Goal: Task Accomplishment & Management: Use online tool/utility

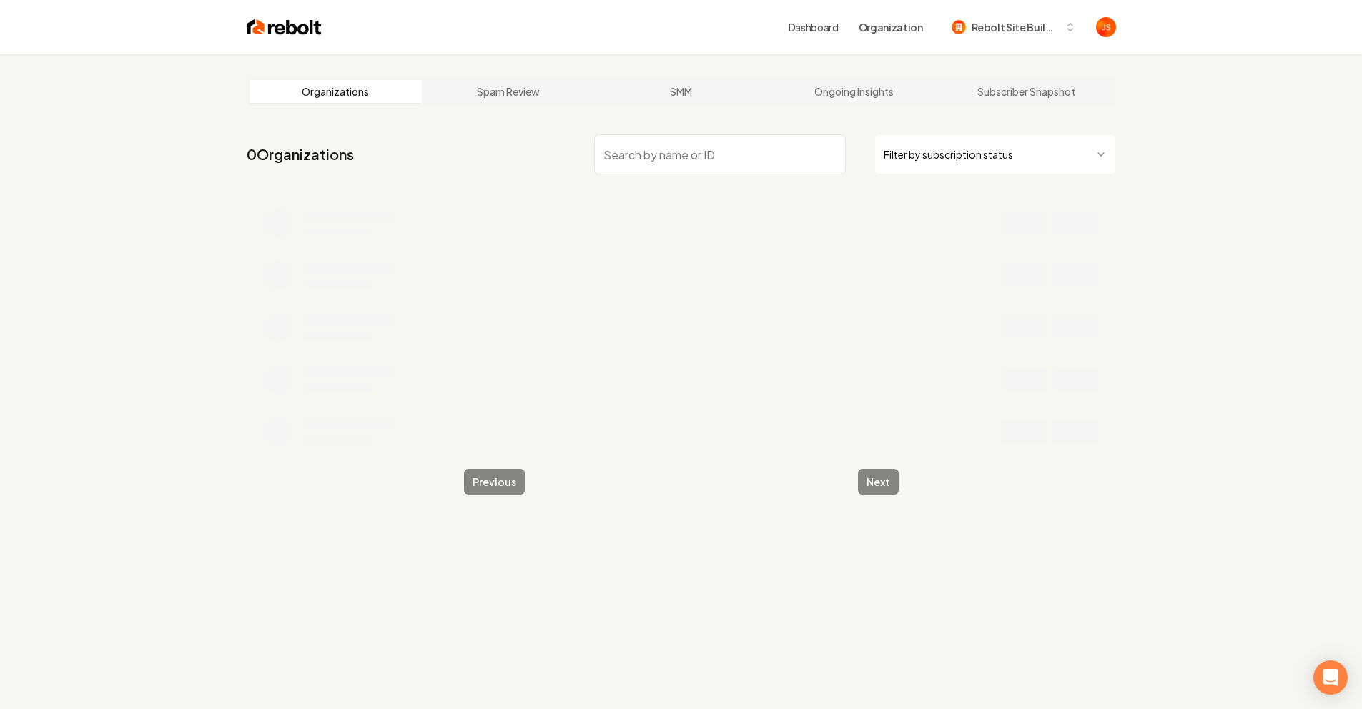
click at [665, 147] on input "search" at bounding box center [720, 154] width 252 height 40
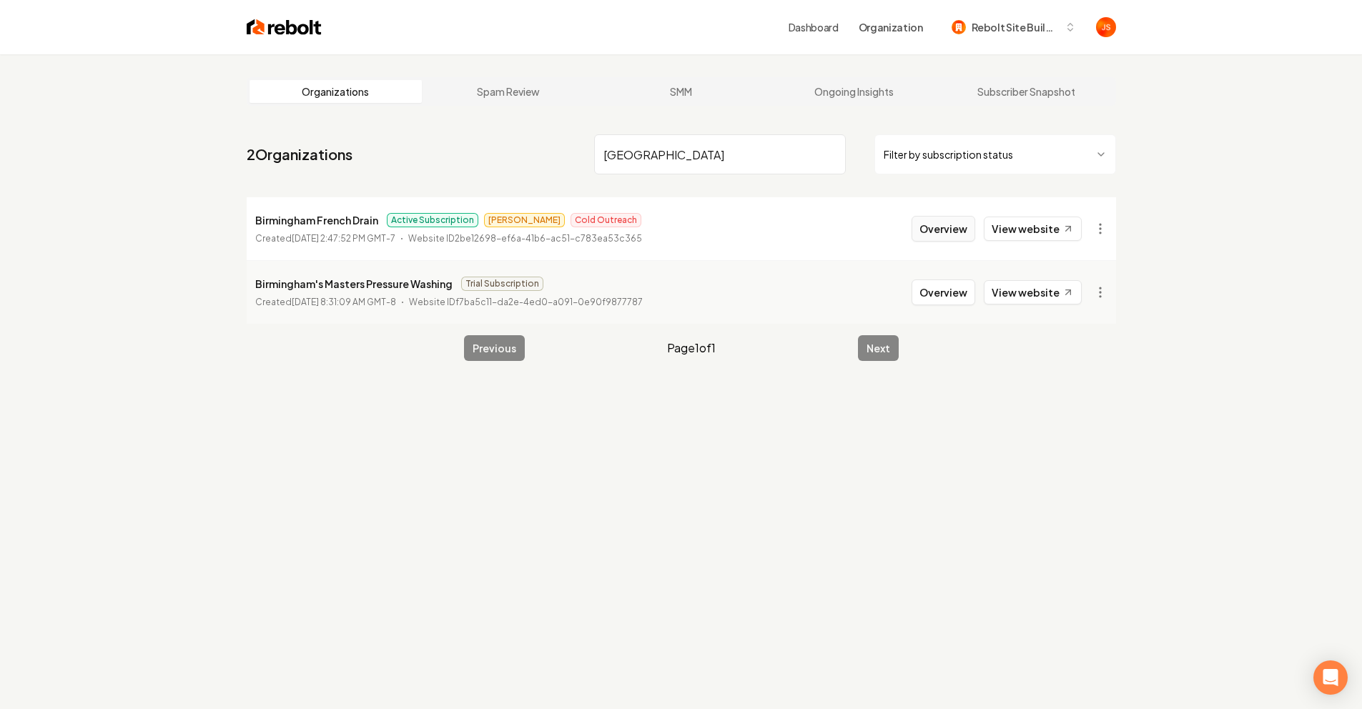
type input "[GEOGRAPHIC_DATA]"
click at [943, 238] on button "Overview" at bounding box center [944, 229] width 64 height 26
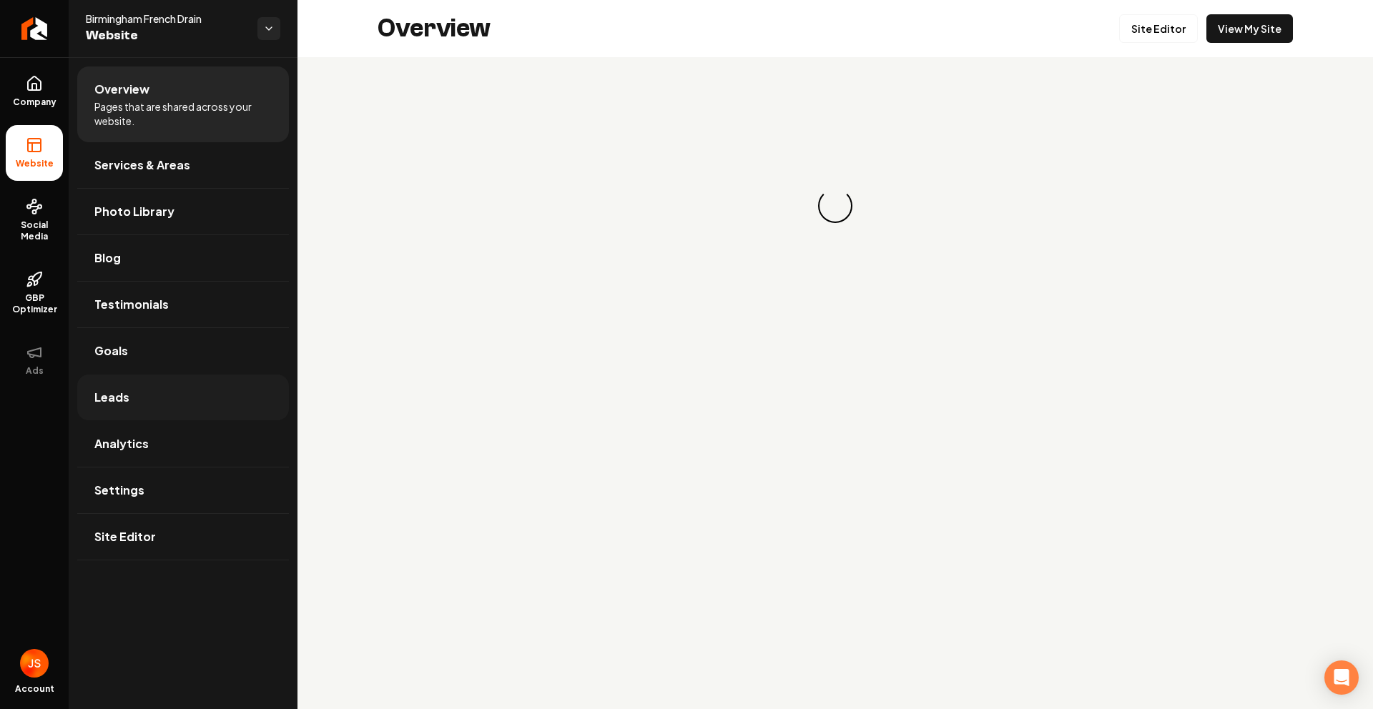
click at [148, 401] on link "Leads" at bounding box center [183, 398] width 212 height 46
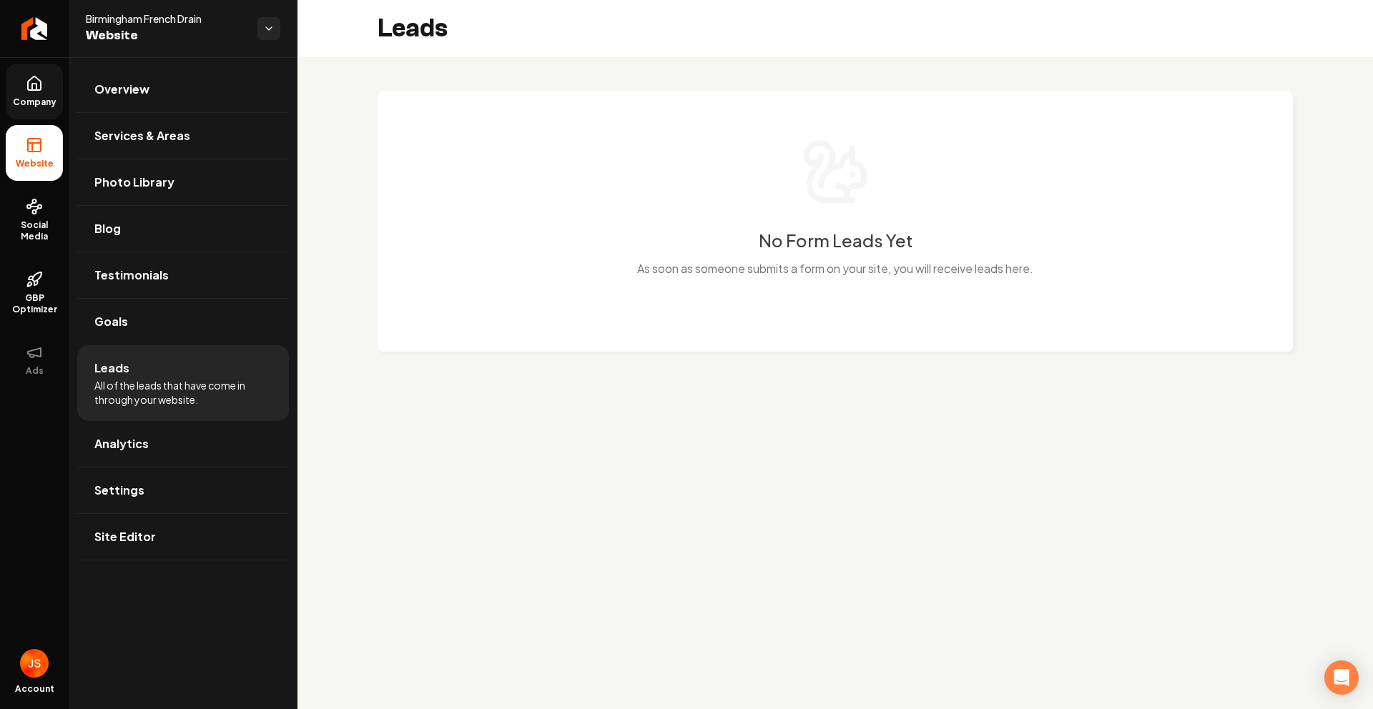
click at [22, 85] on link "Company" at bounding box center [34, 92] width 57 height 56
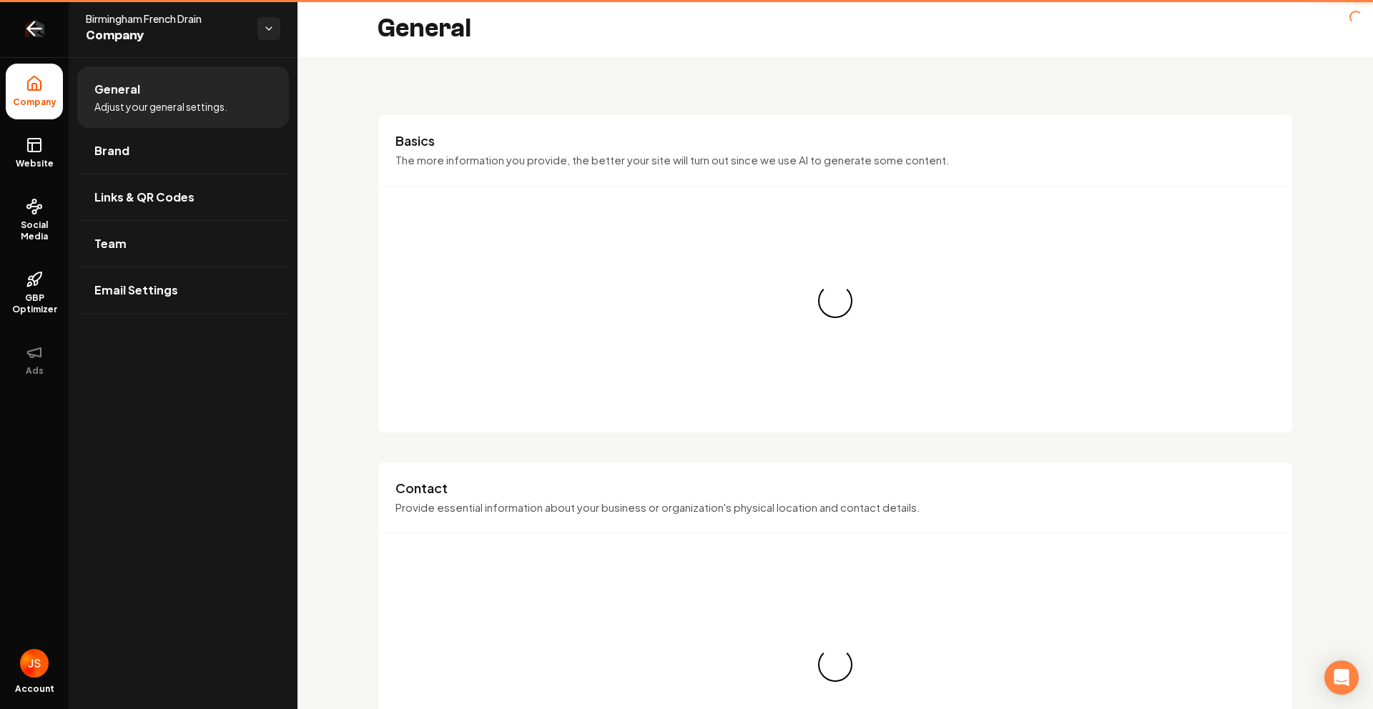
click at [12, 35] on link "Return to dashboard" at bounding box center [34, 28] width 69 height 57
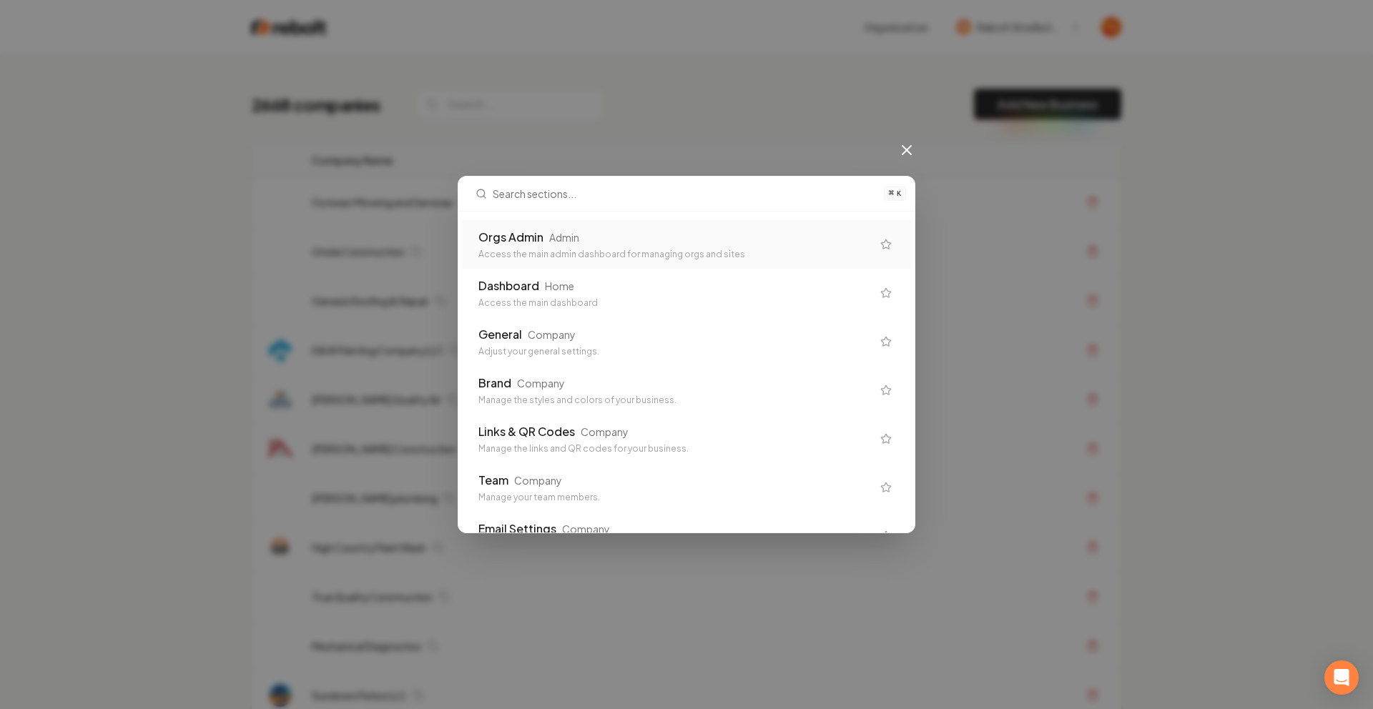
click at [497, 249] on div "Access the main admin dashboard for managing orgs and sites" at bounding box center [674, 254] width 393 height 11
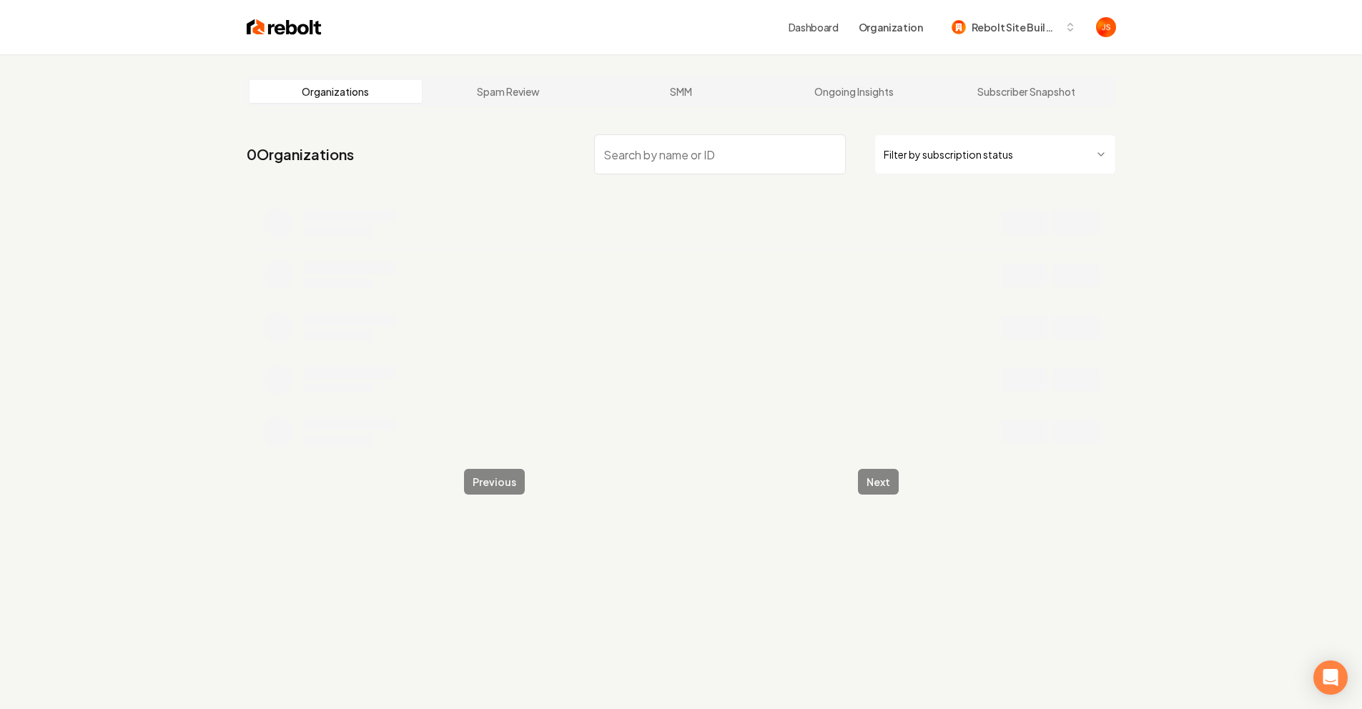
click at [944, 159] on html "Dashboard Organization Rebolt Site Builder Organizations Spam Review SMM Ongoin…" at bounding box center [681, 354] width 1362 height 709
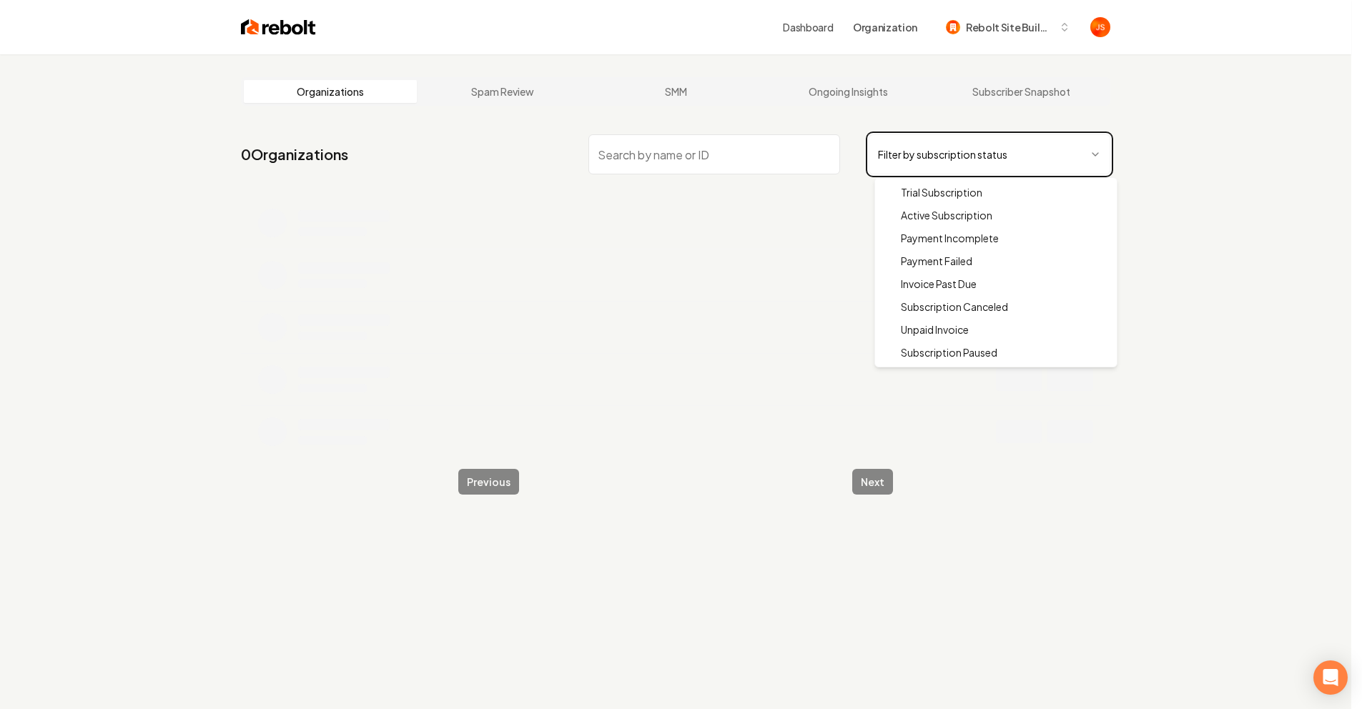
click at [748, 154] on html "Dashboard Organization Rebolt Site Builder Organizations Spam Review SMM Ongoin…" at bounding box center [681, 354] width 1362 height 709
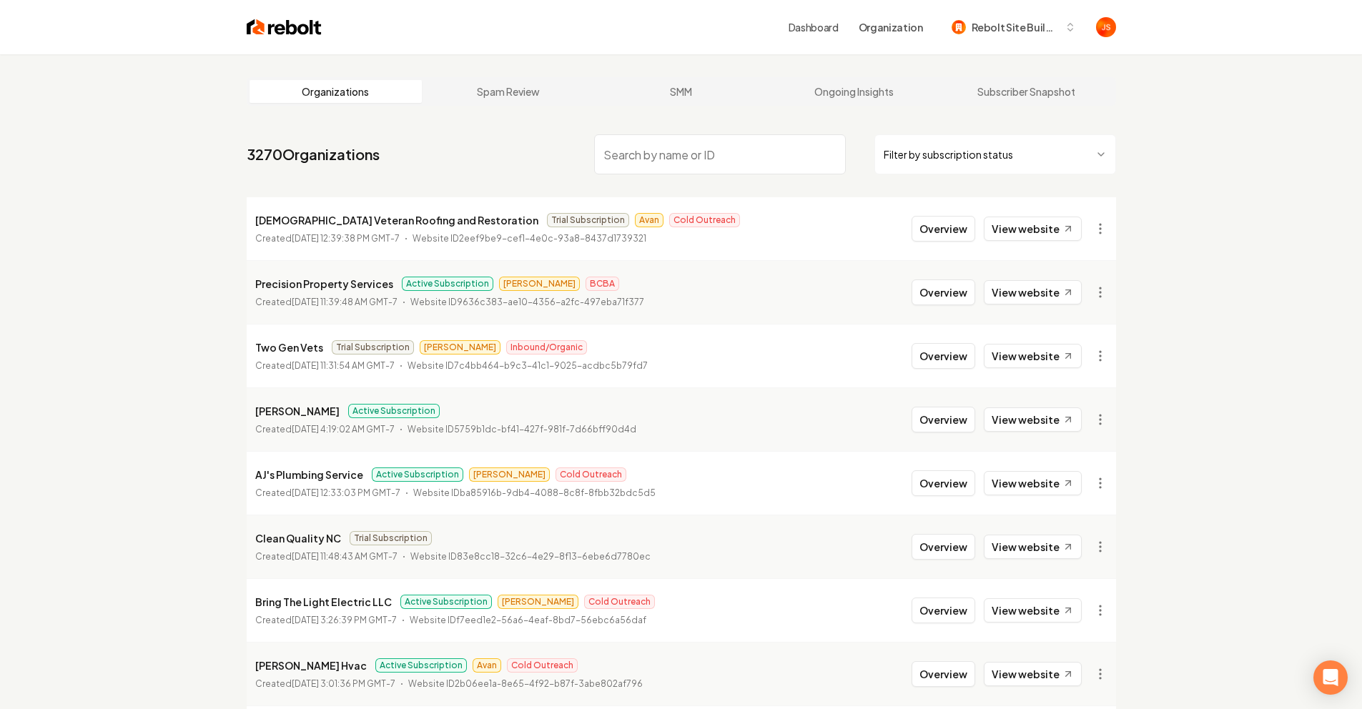
click at [748, 154] on input "search" at bounding box center [720, 154] width 252 height 40
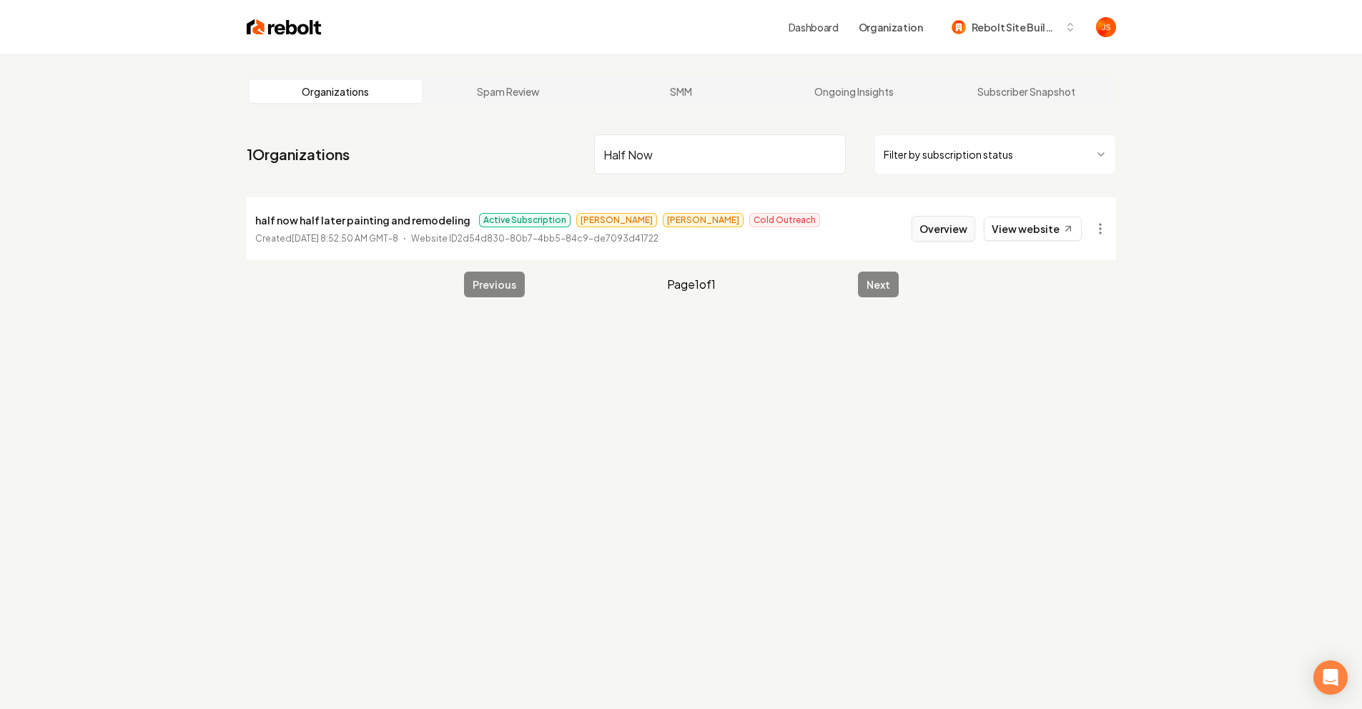
type input "Half Now"
click at [946, 234] on button "Overview" at bounding box center [944, 229] width 64 height 26
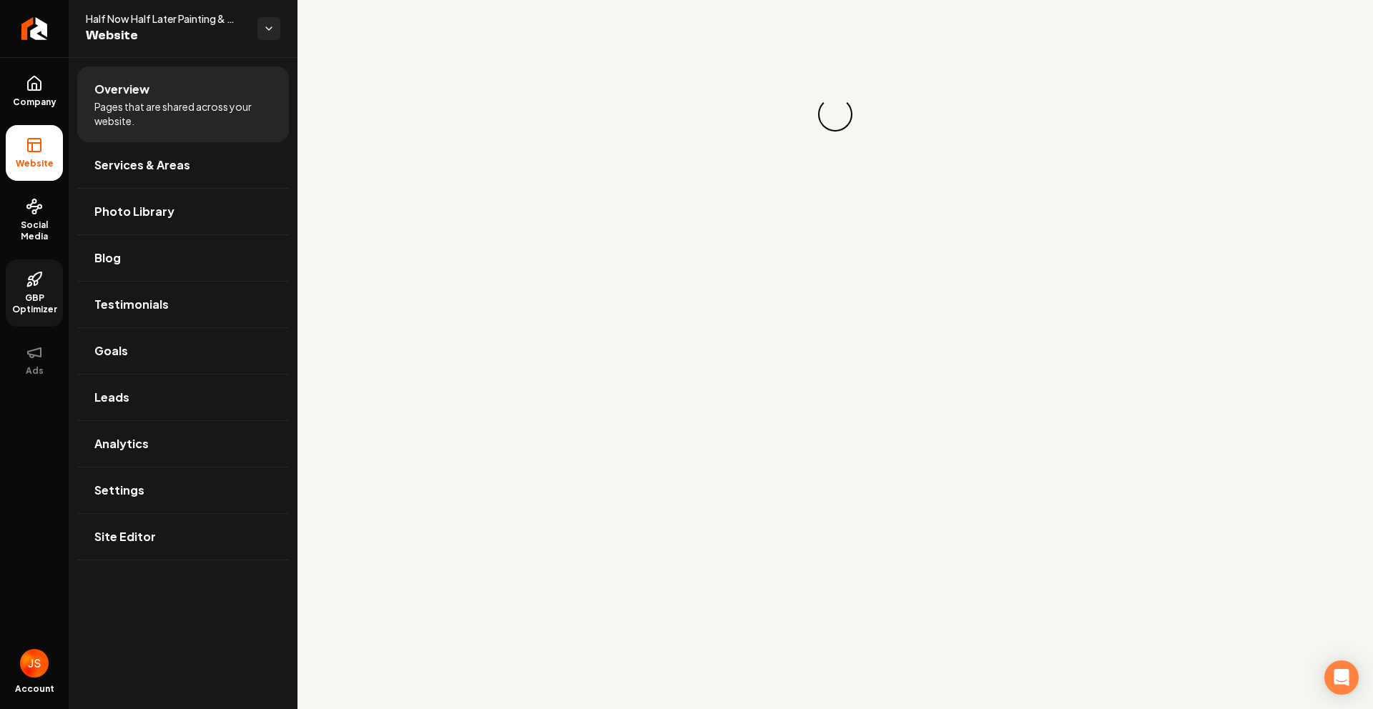
click at [29, 289] on link "GBP Optimizer" at bounding box center [34, 293] width 57 height 67
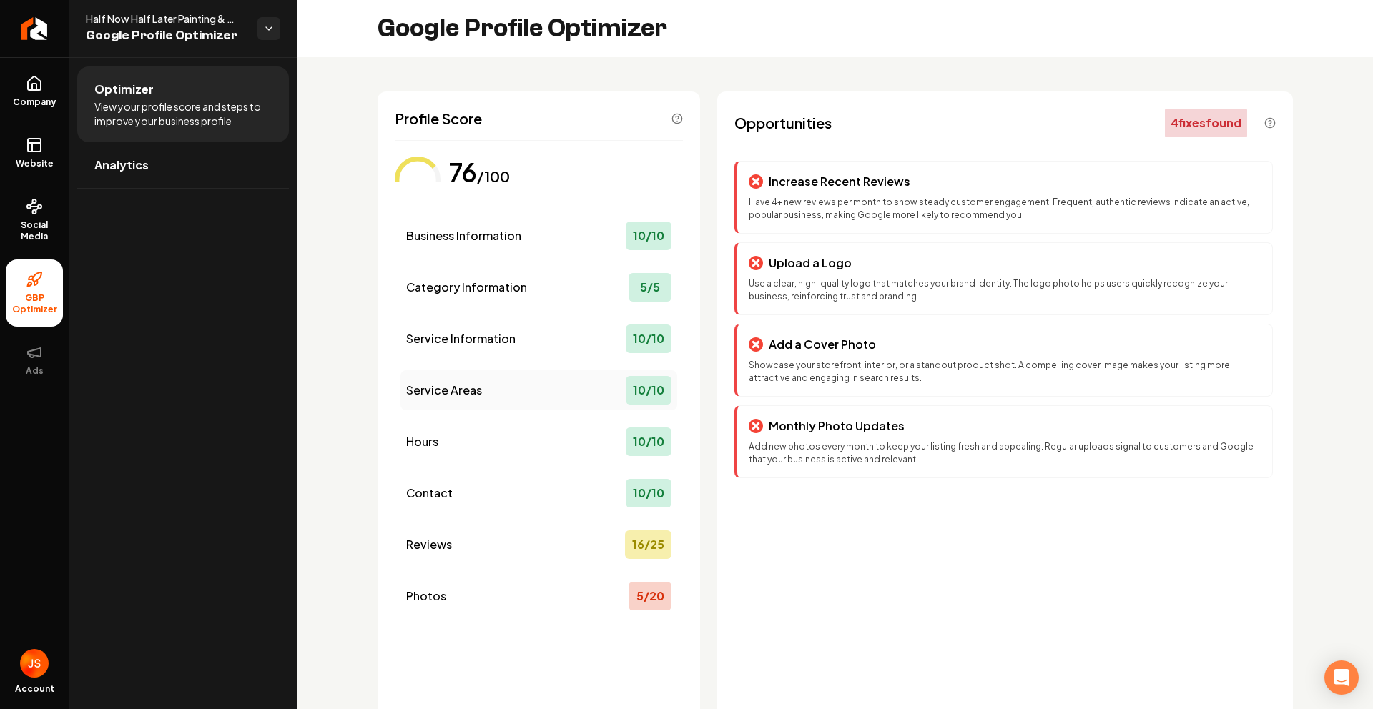
click at [462, 394] on span "Service Areas" at bounding box center [444, 390] width 76 height 17
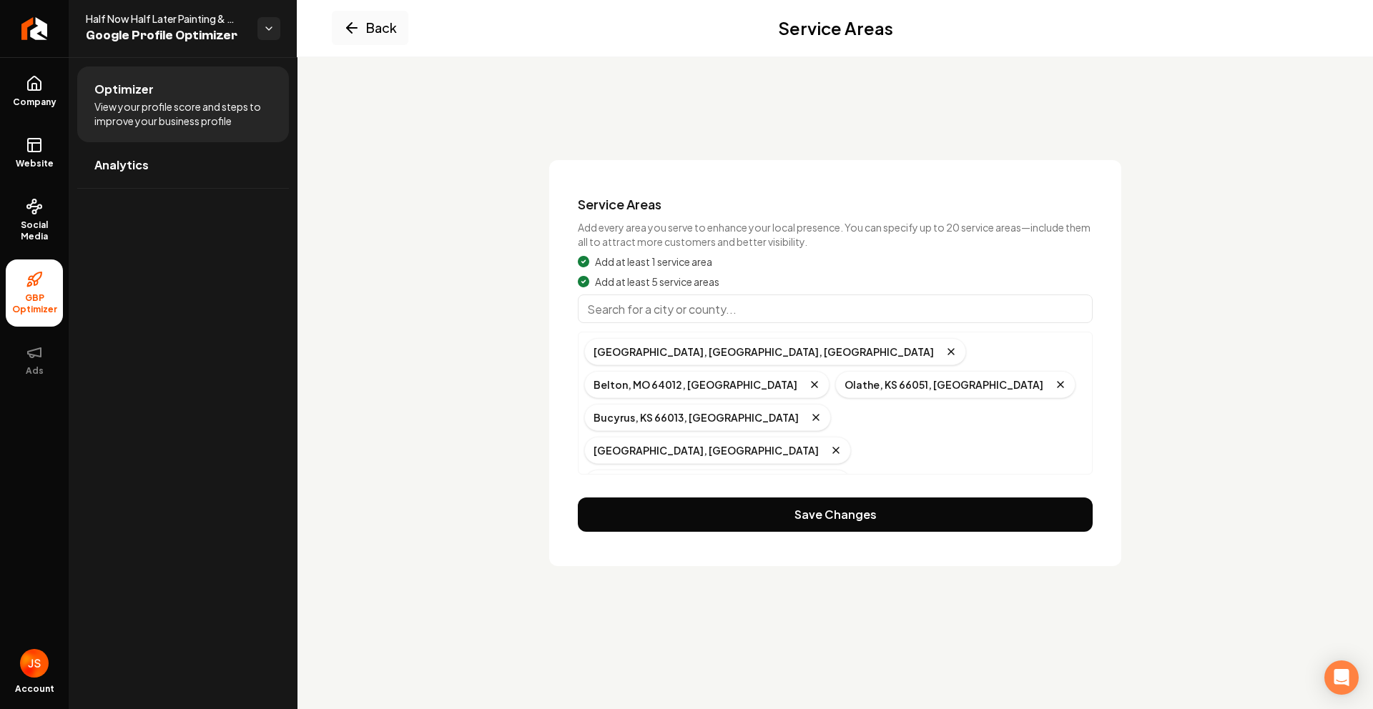
click at [837, 307] on input "Main content area" at bounding box center [835, 309] width 515 height 29
paste input "[GEOGRAPHIC_DATA] Ks"
type input "[GEOGRAPHIC_DATA], [GEOGRAPHIC_DATA]"
click at [791, 312] on input "Main content area" at bounding box center [835, 309] width 515 height 29
paste input "Olathe Ks"
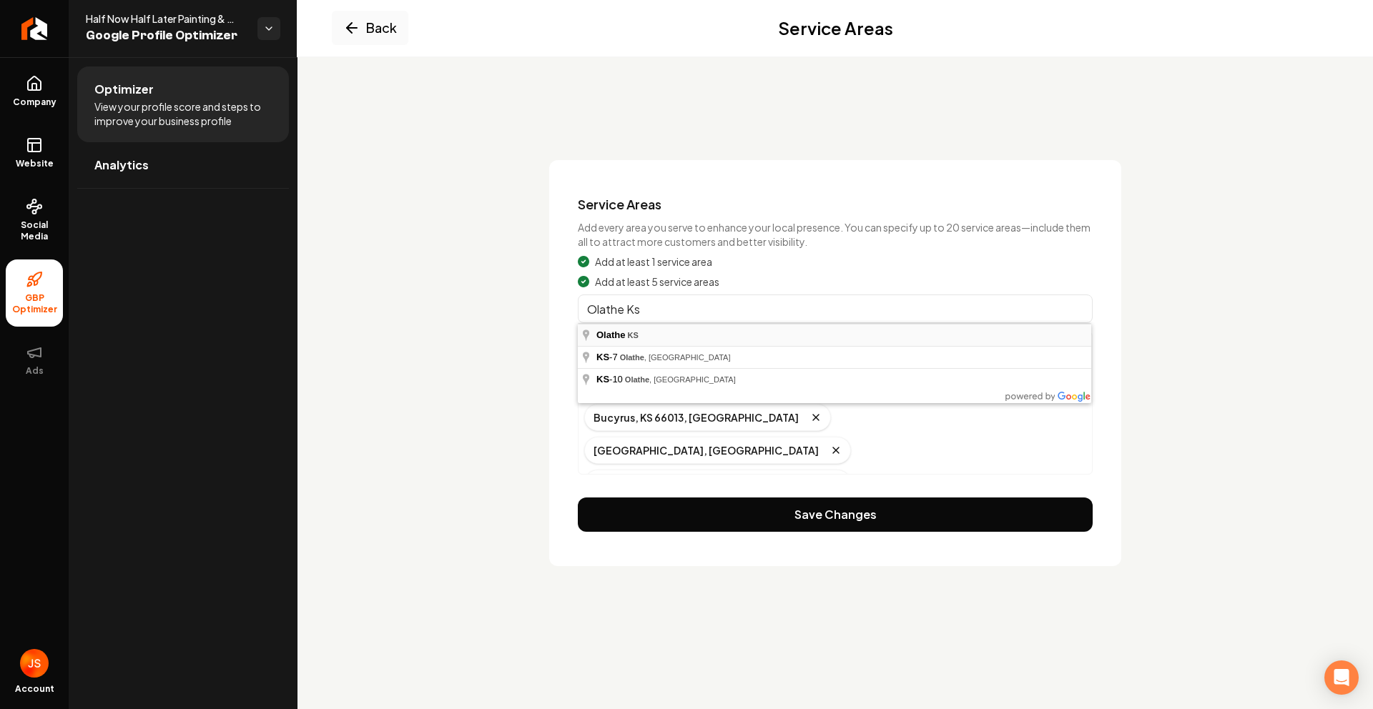
type input "Olathe, [GEOGRAPHIC_DATA]"
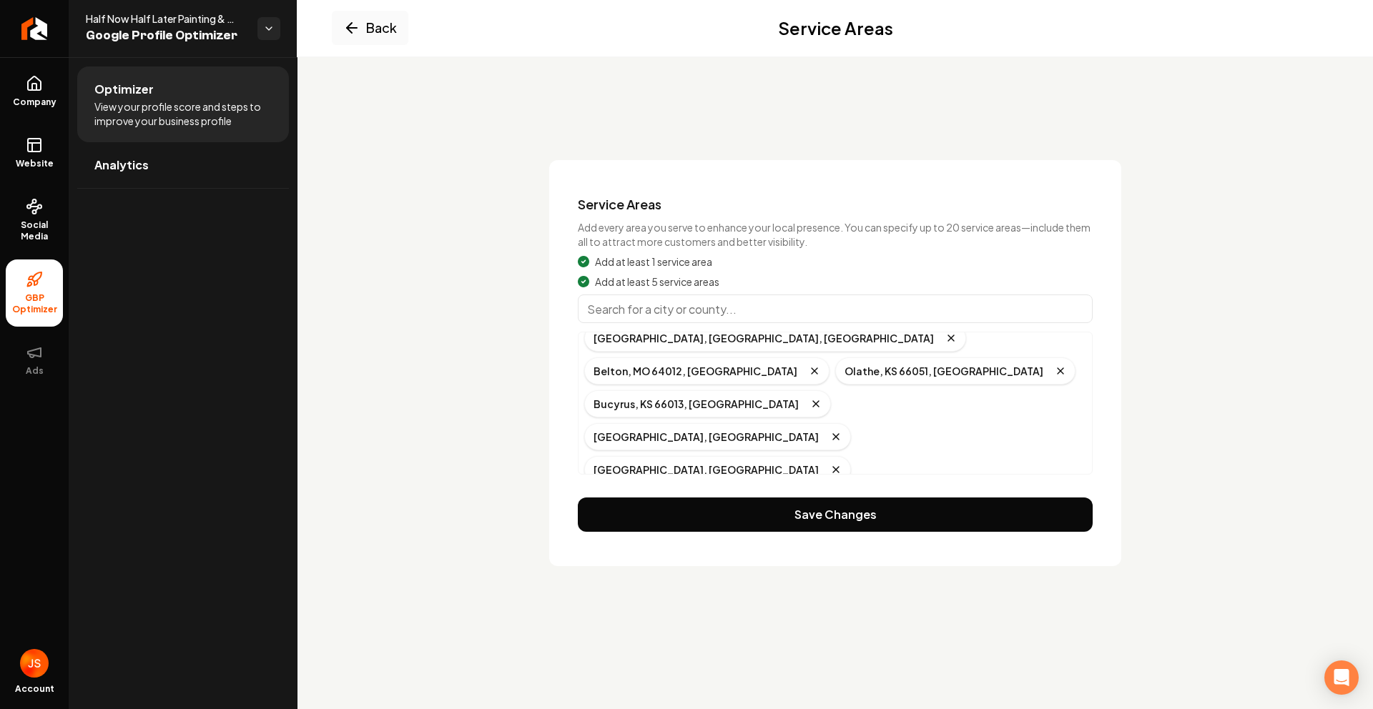
scroll to position [127, 0]
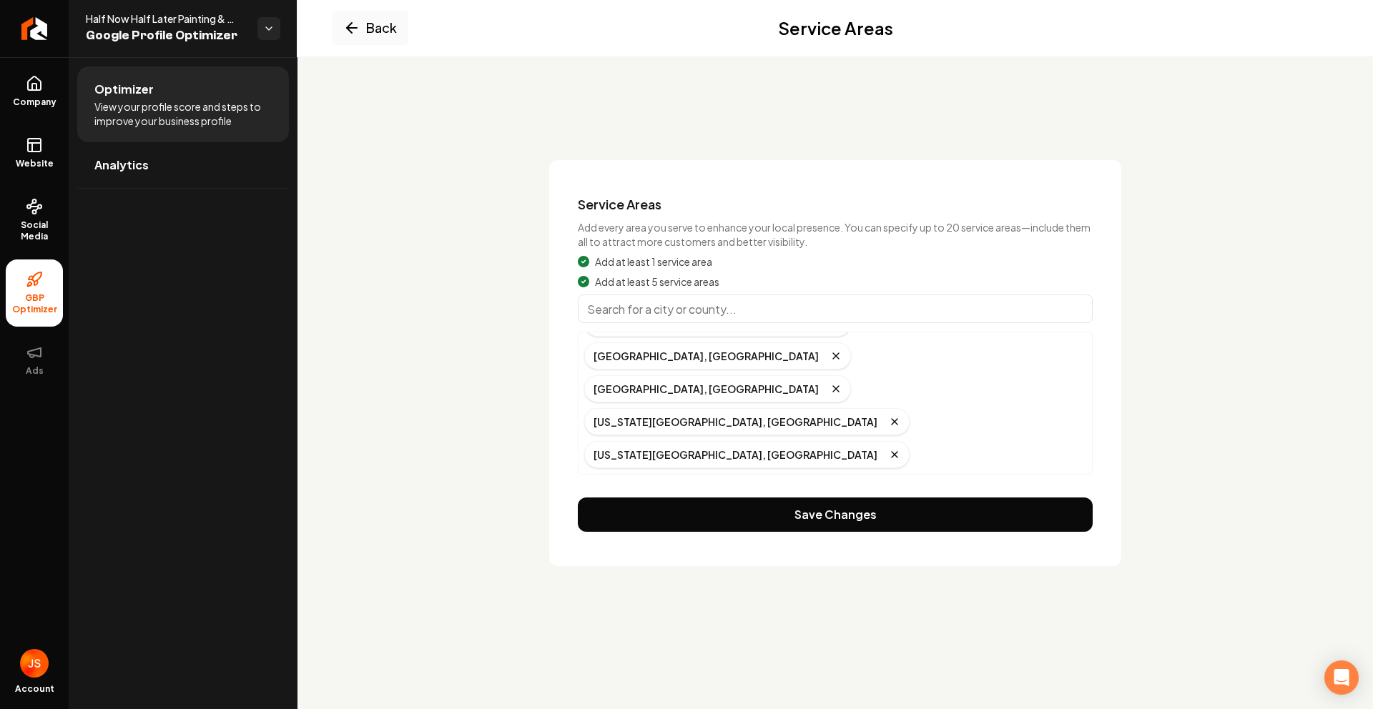
click at [657, 305] on input "Main content area" at bounding box center [835, 309] width 515 height 29
paste input "[PERSON_NAME]"
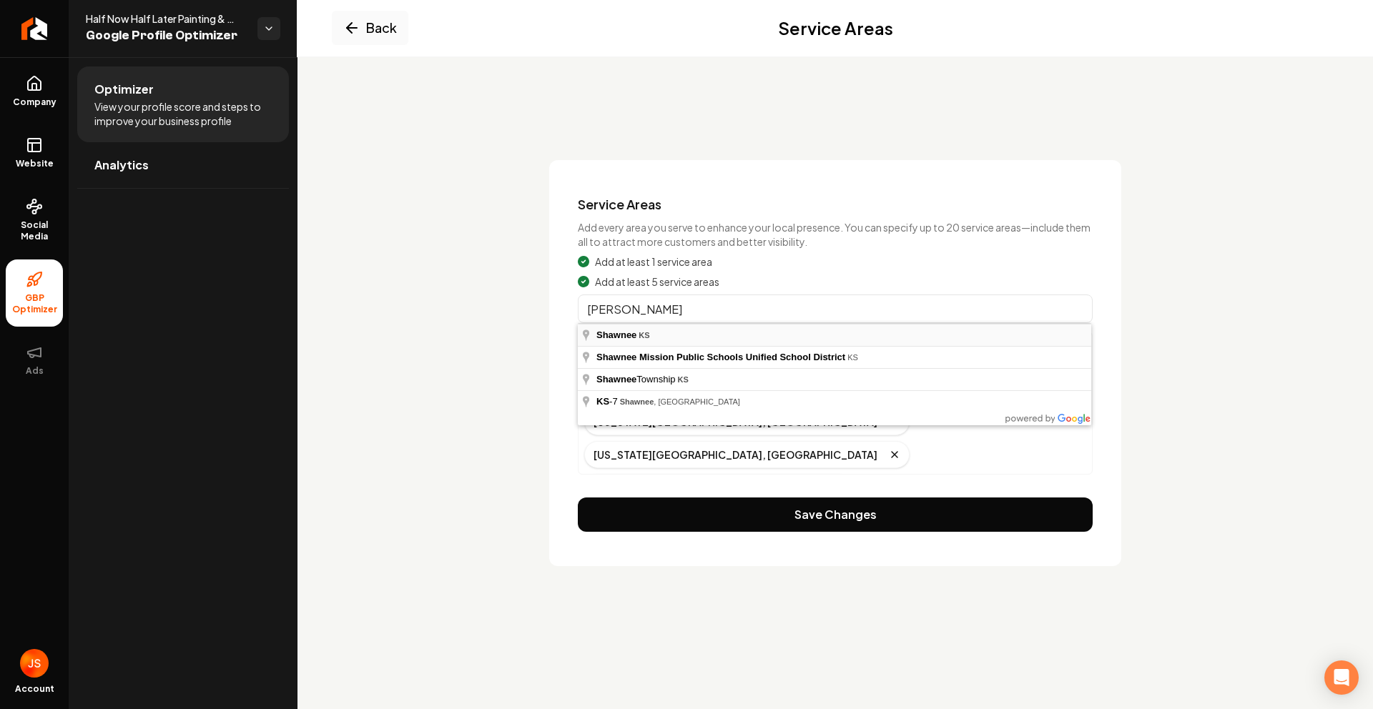
type input "Shawnee, [GEOGRAPHIC_DATA]"
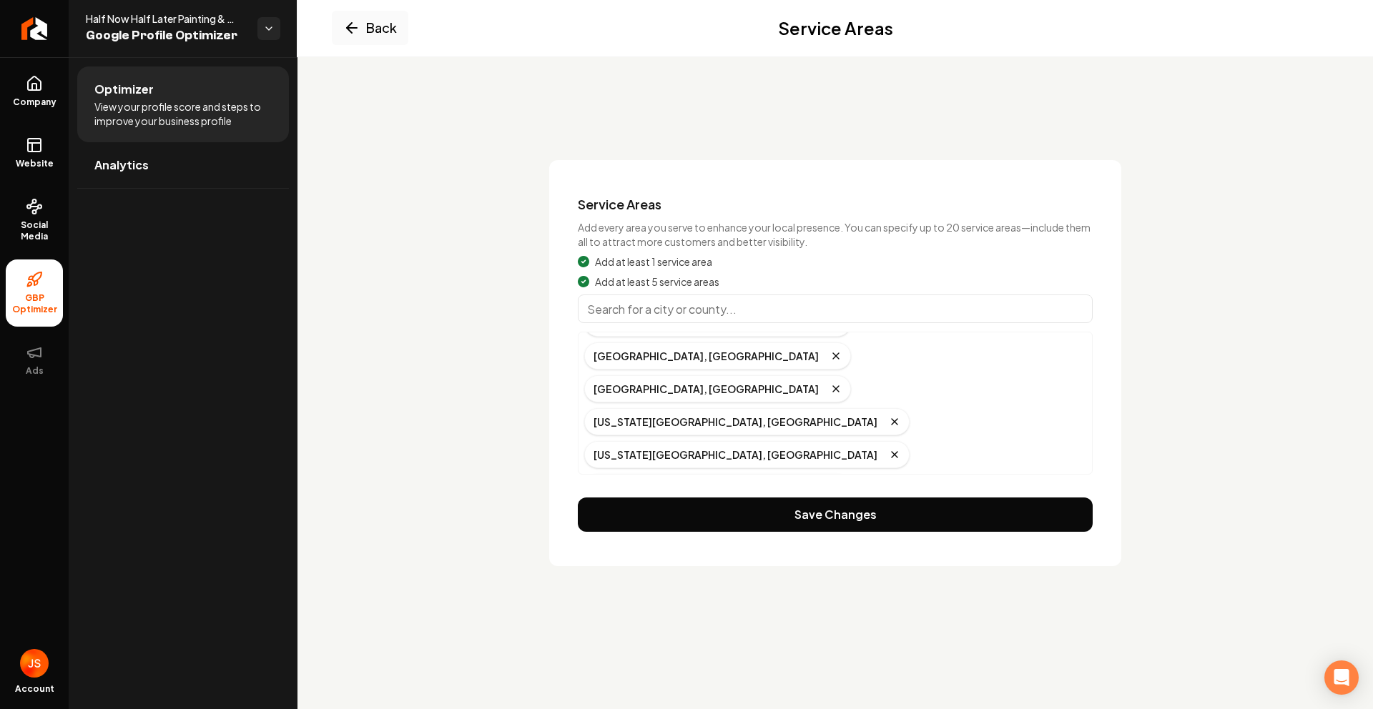
click at [651, 310] on input "Main content area" at bounding box center [835, 309] width 515 height 29
paste input "[US_STATE] City Mo"
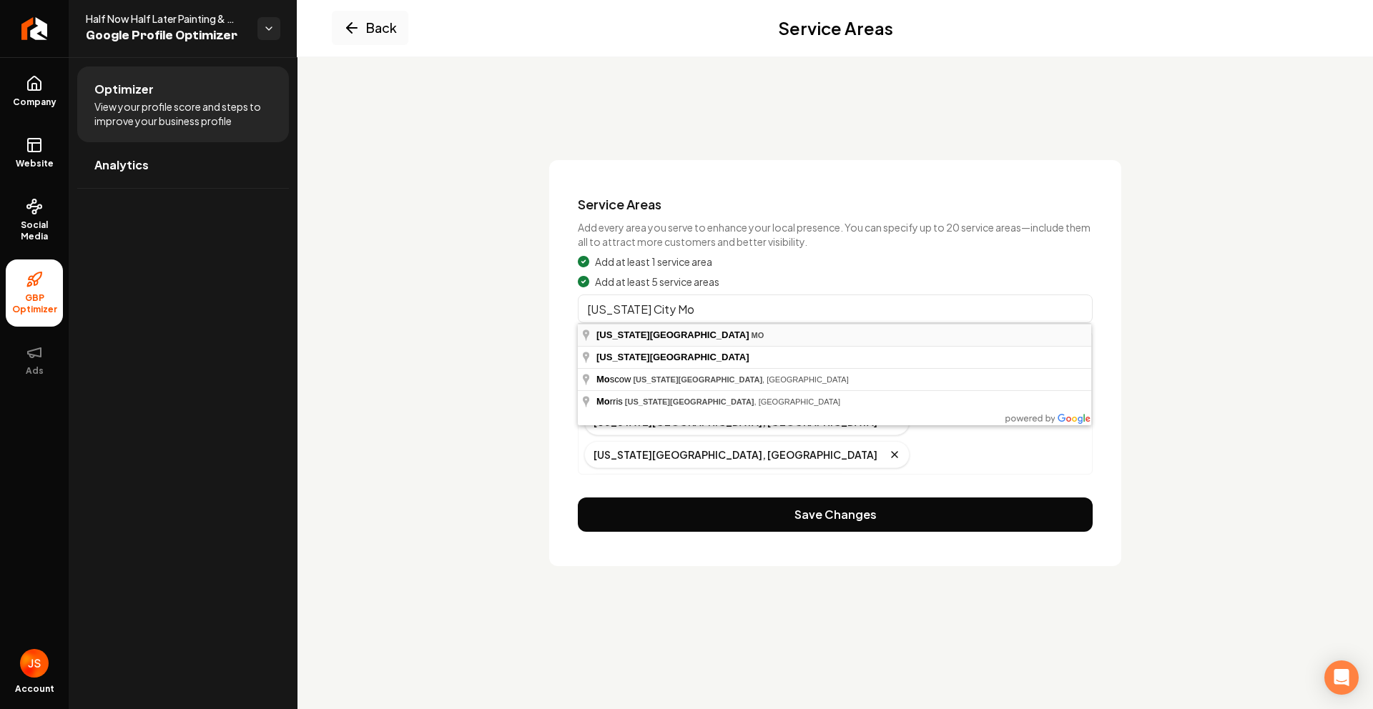
type input "[US_STATE][GEOGRAPHIC_DATA], [GEOGRAPHIC_DATA]"
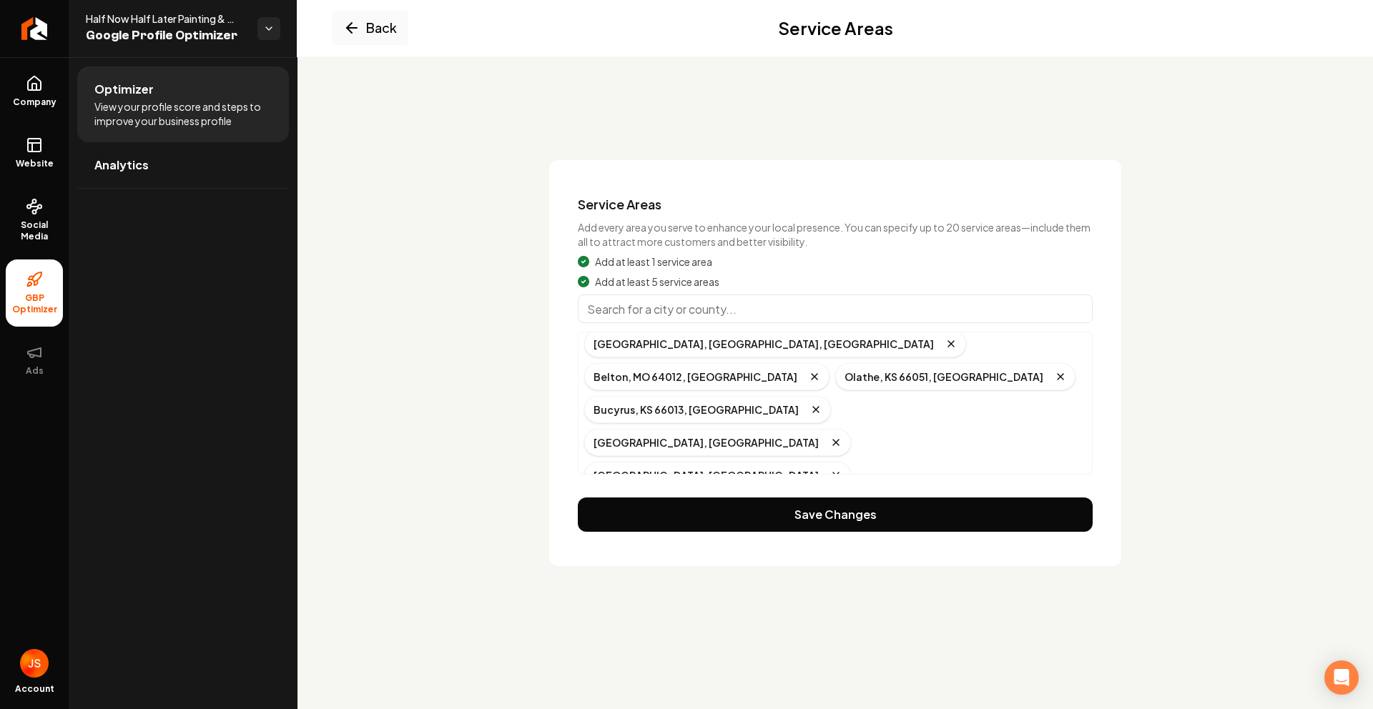
scroll to position [0, 0]
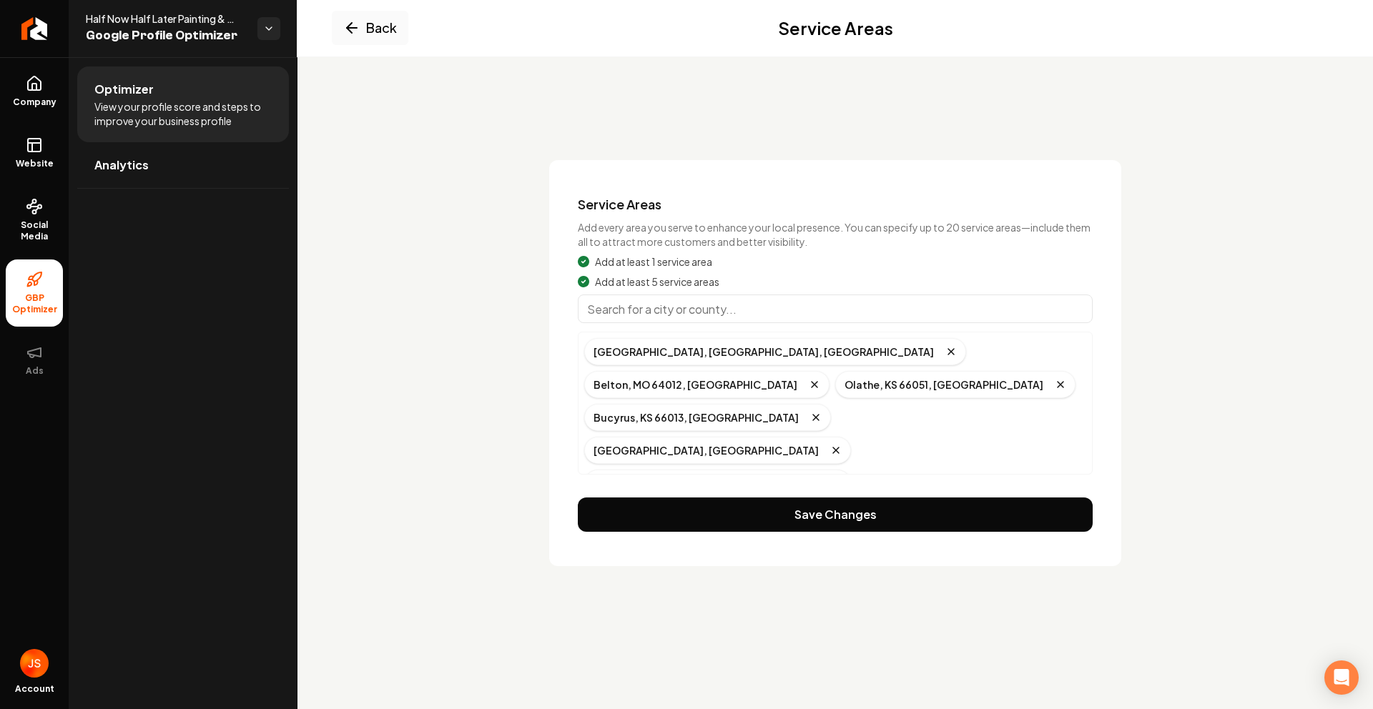
click at [735, 290] on div "Add at least 1 service area Add at least 5 service areas [GEOGRAPHIC_DATA], [GE…" at bounding box center [835, 365] width 515 height 220
click at [728, 295] on input "Main content area" at bounding box center [835, 309] width 515 height 29
paste input "Independence Mo"
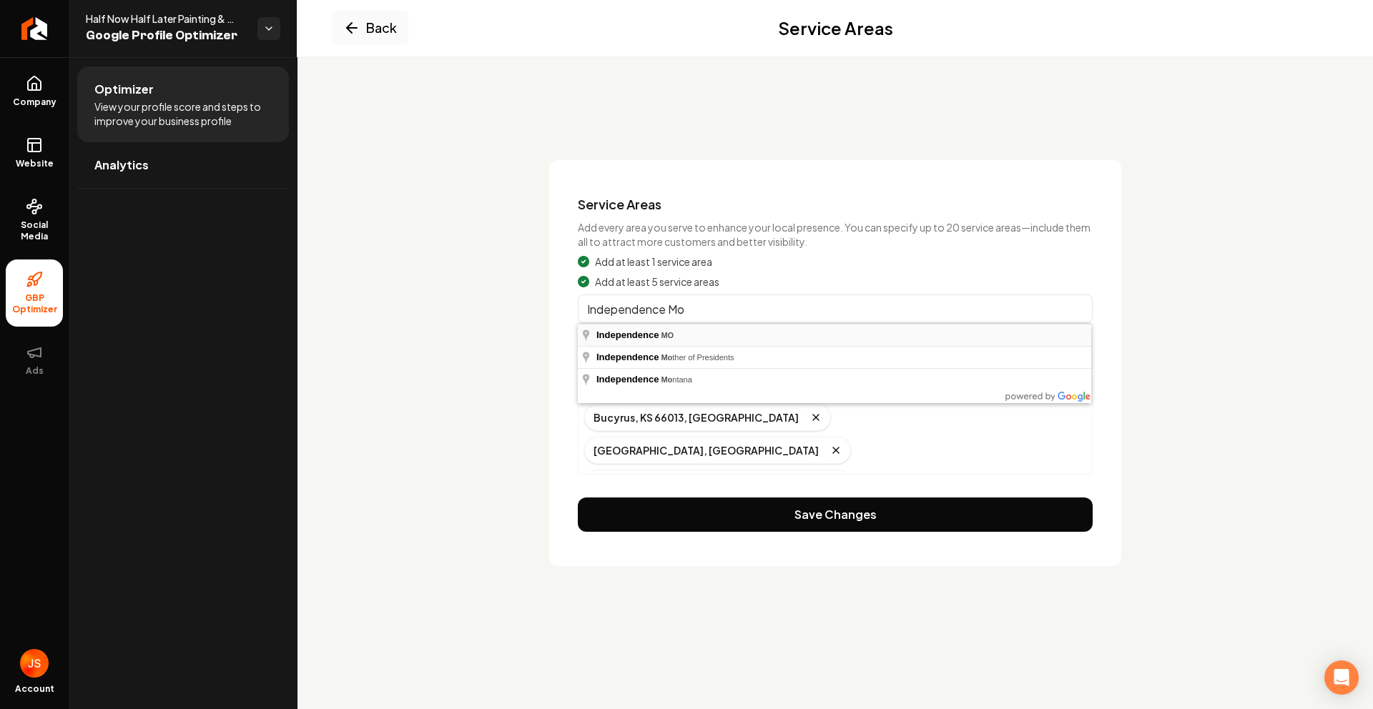
type input "[GEOGRAPHIC_DATA], [GEOGRAPHIC_DATA]"
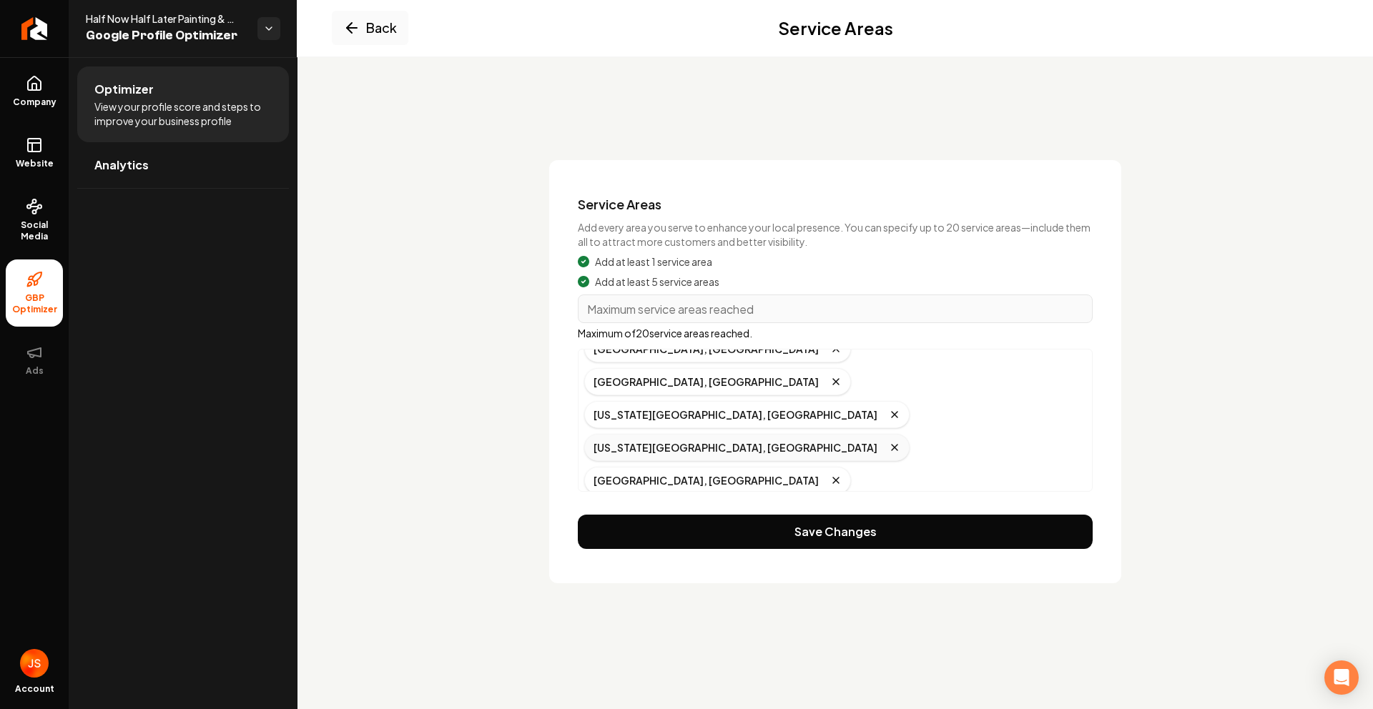
scroll to position [160, 0]
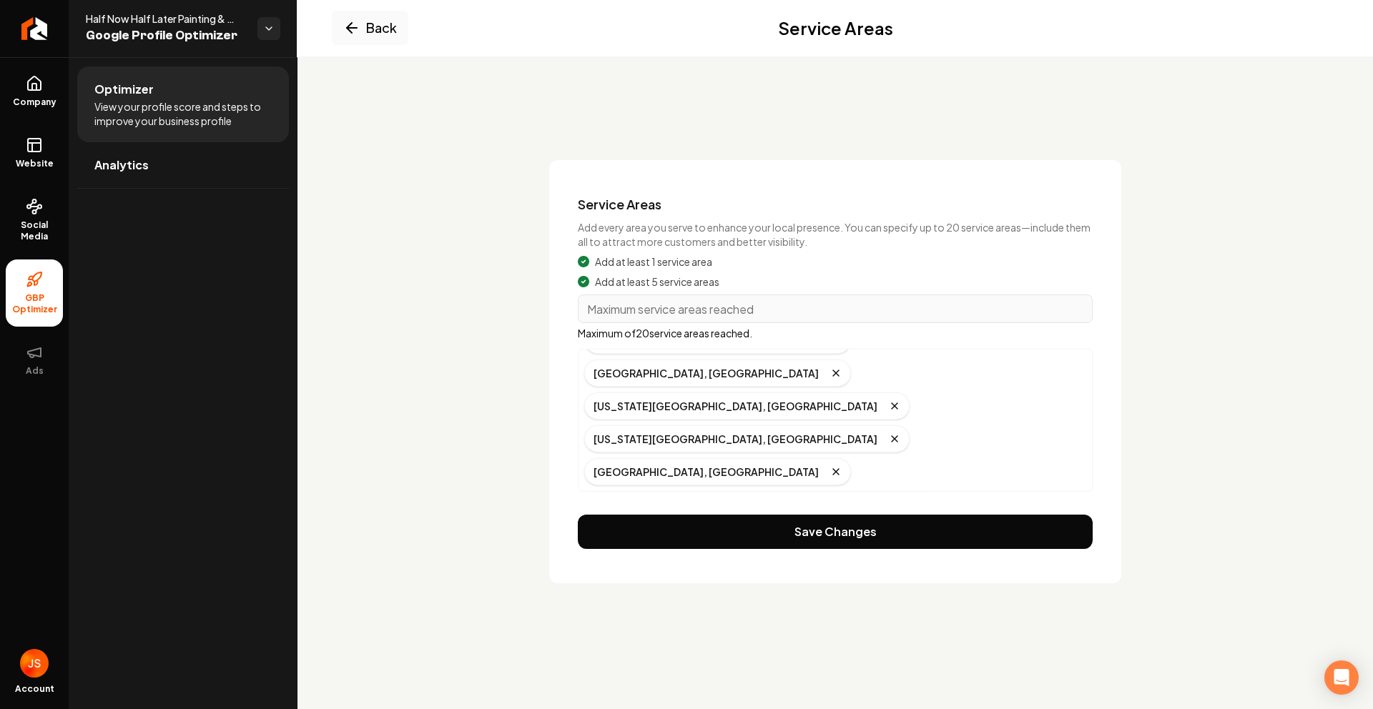
click at [777, 697] on icon "Remove badge" at bounding box center [771, 702] width 11 height 11
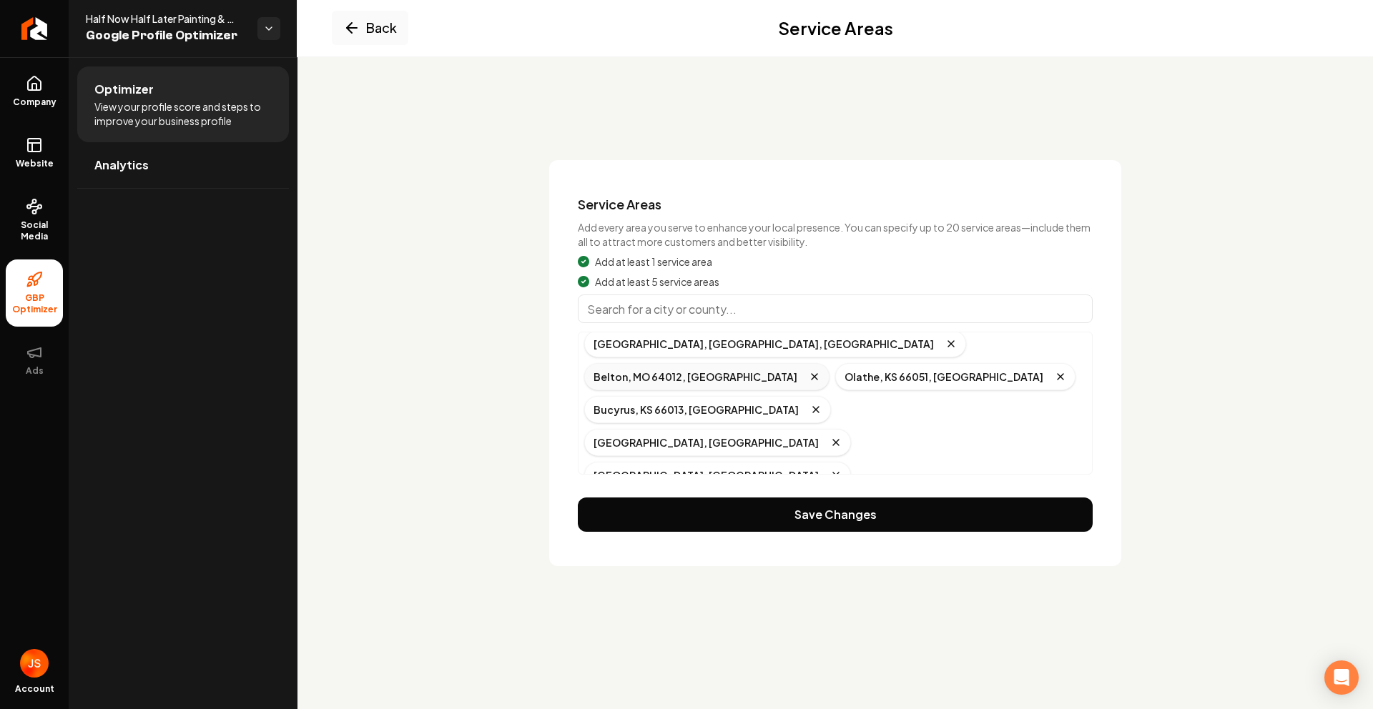
scroll to position [0, 0]
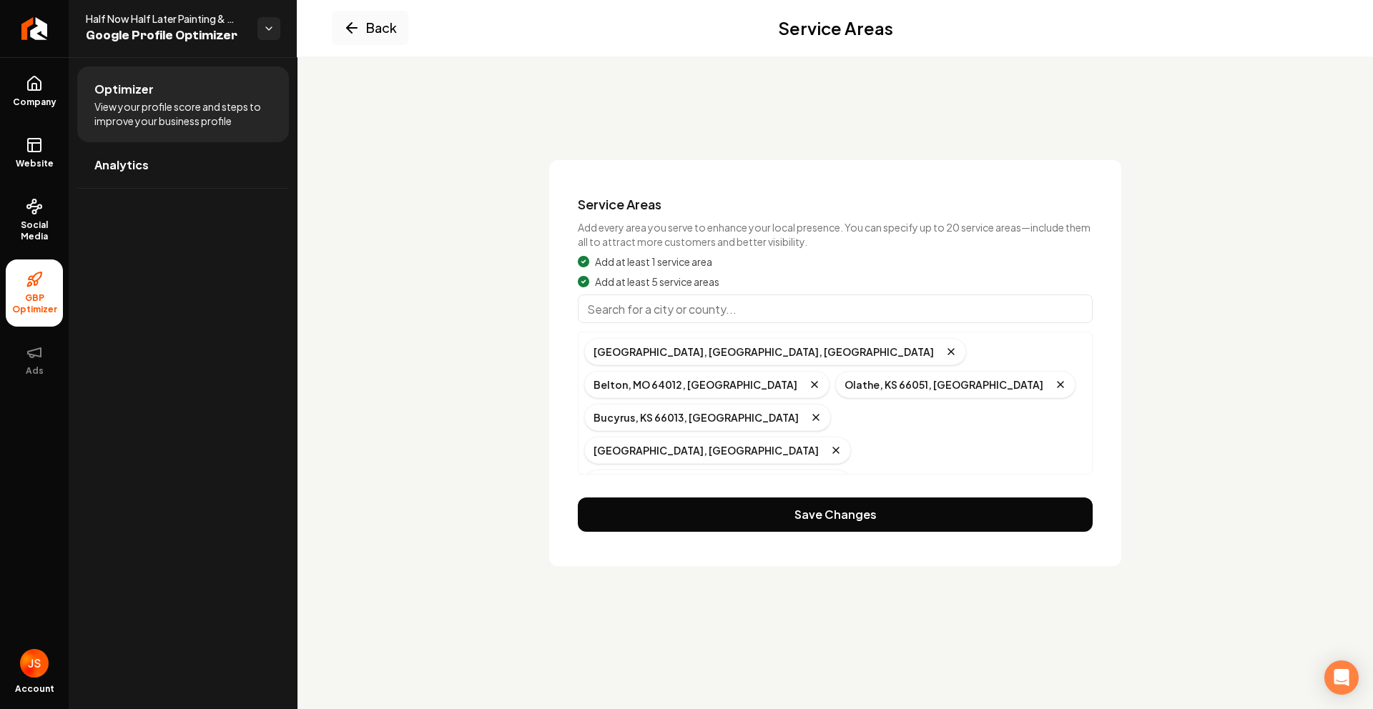
click at [699, 292] on div "Add at least 1 service area Add at least 5 service areas [GEOGRAPHIC_DATA], [GE…" at bounding box center [835, 365] width 515 height 220
click at [692, 300] on input "Main content area" at bounding box center [835, 309] width 515 height 29
paste input "Lenexa Ks"
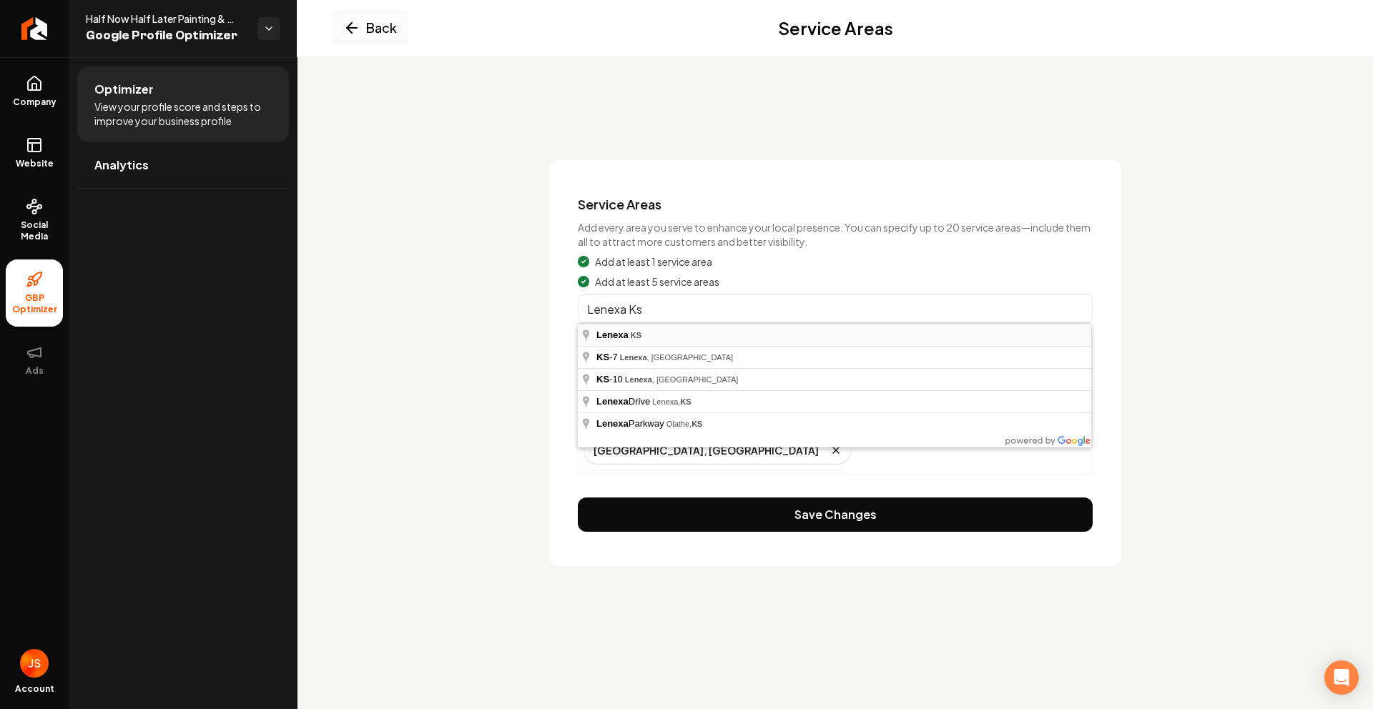
type input "Lenexa, [GEOGRAPHIC_DATA]"
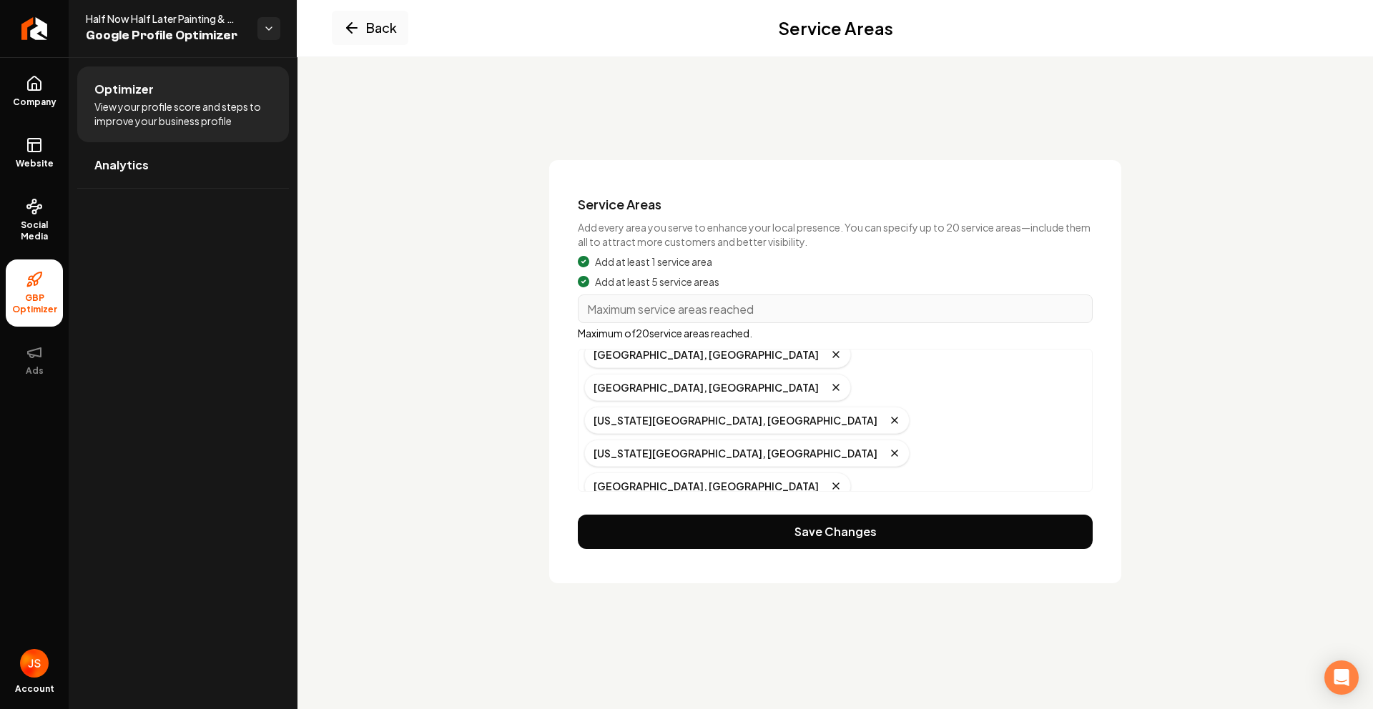
scroll to position [160, 0]
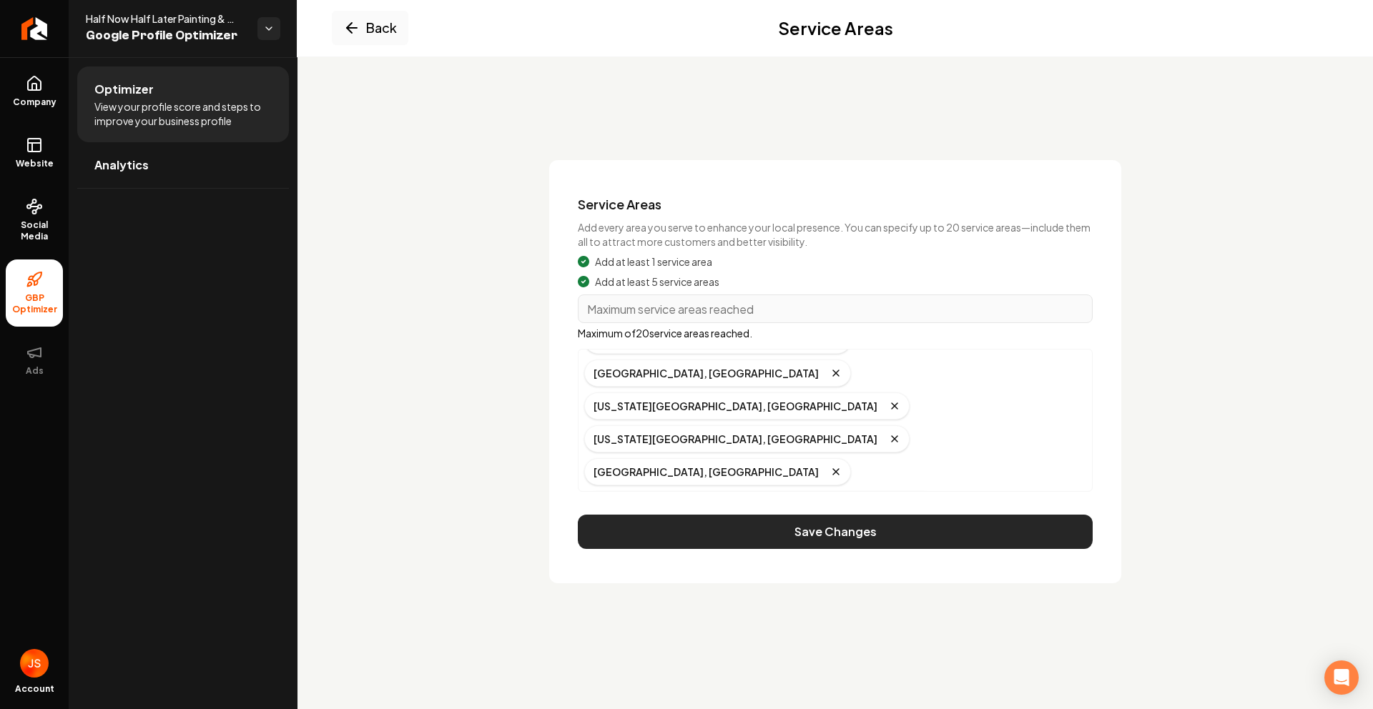
click at [860, 529] on button "Save Changes" at bounding box center [835, 532] width 515 height 34
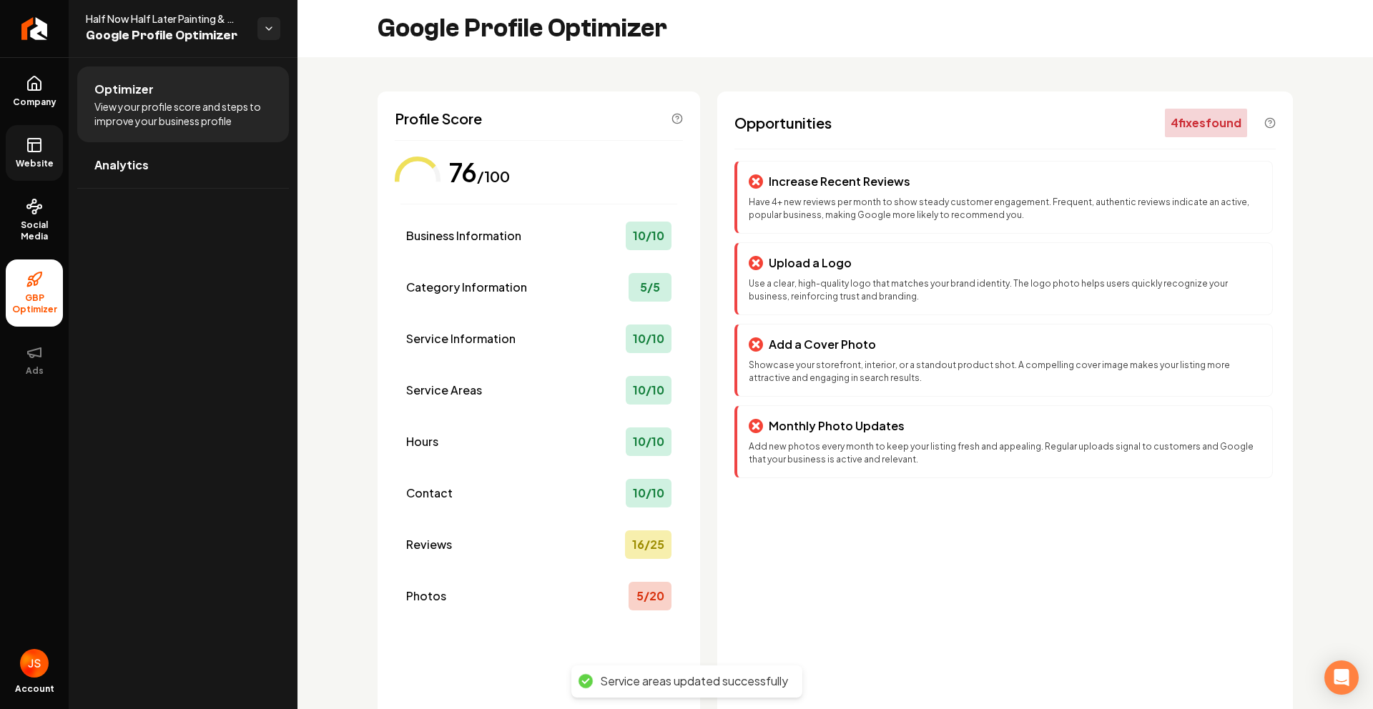
click at [39, 153] on icon at bounding box center [34, 145] width 17 height 17
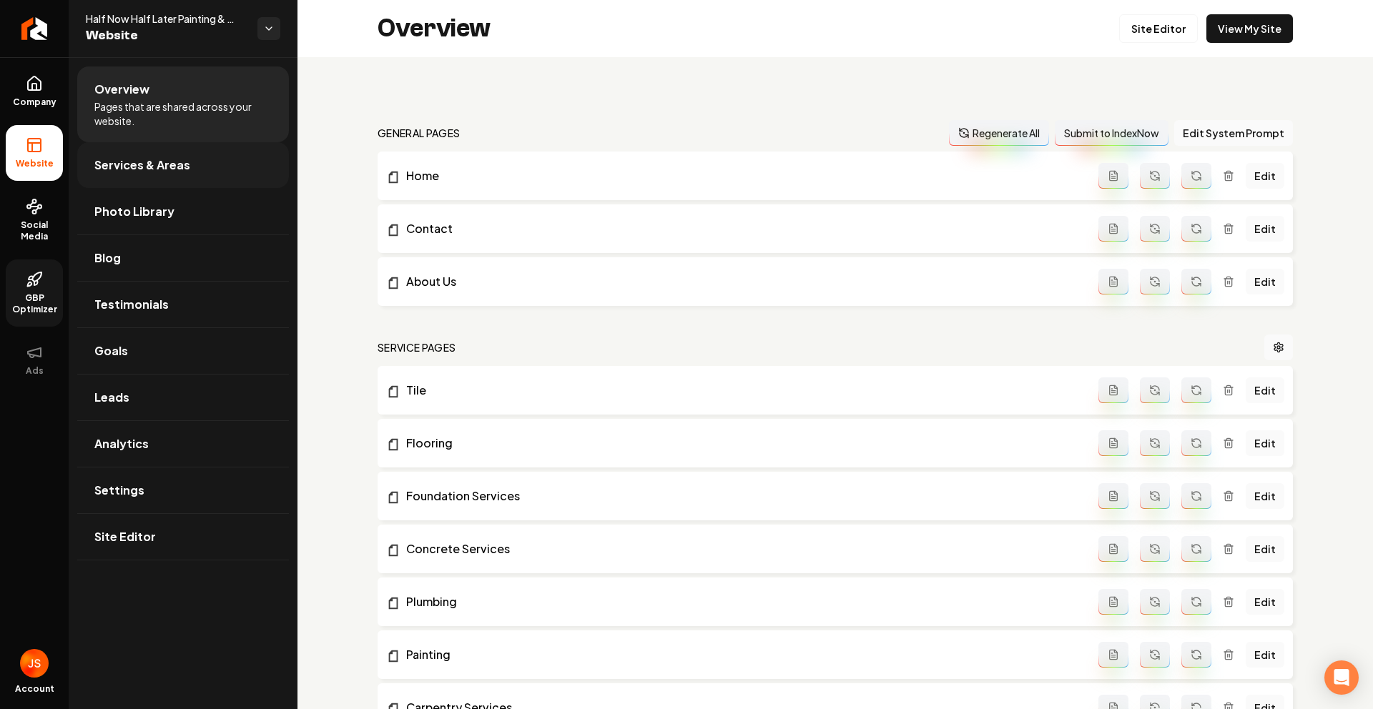
click at [101, 155] on link "Services & Areas" at bounding box center [183, 165] width 212 height 46
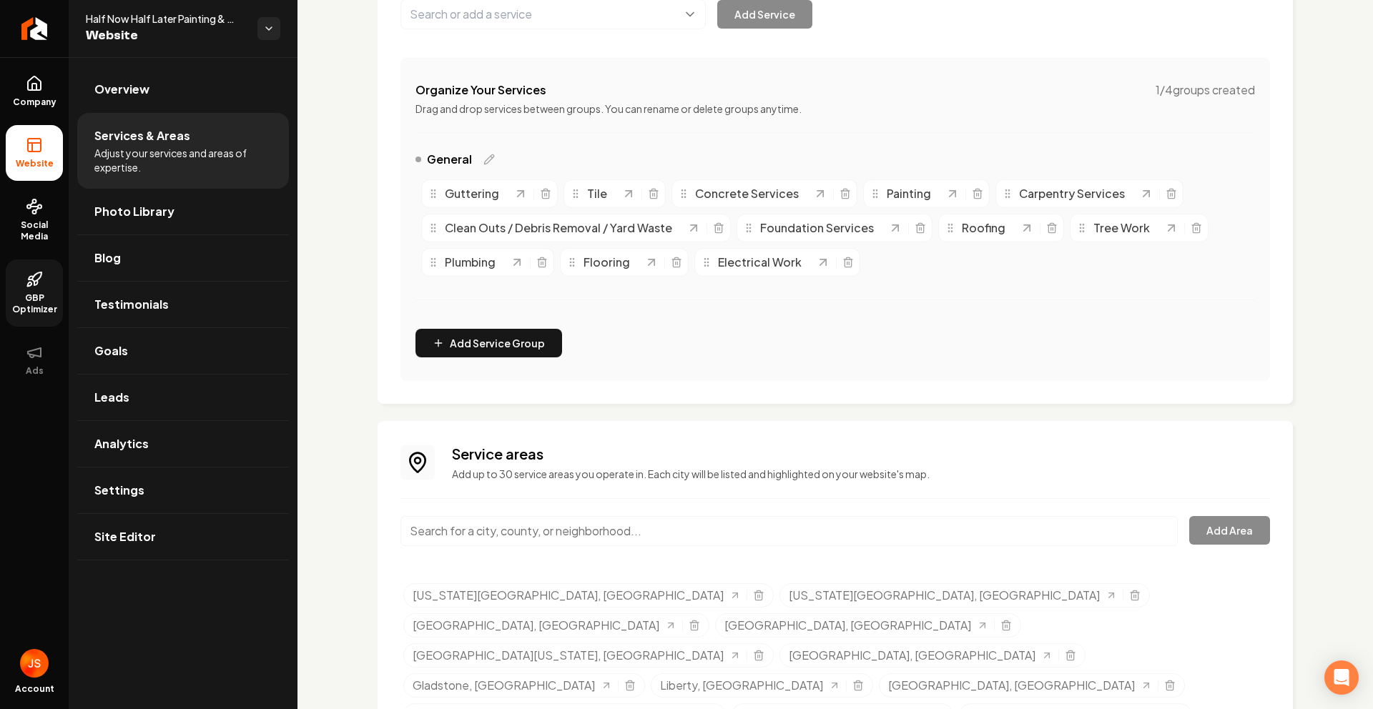
scroll to position [243, 0]
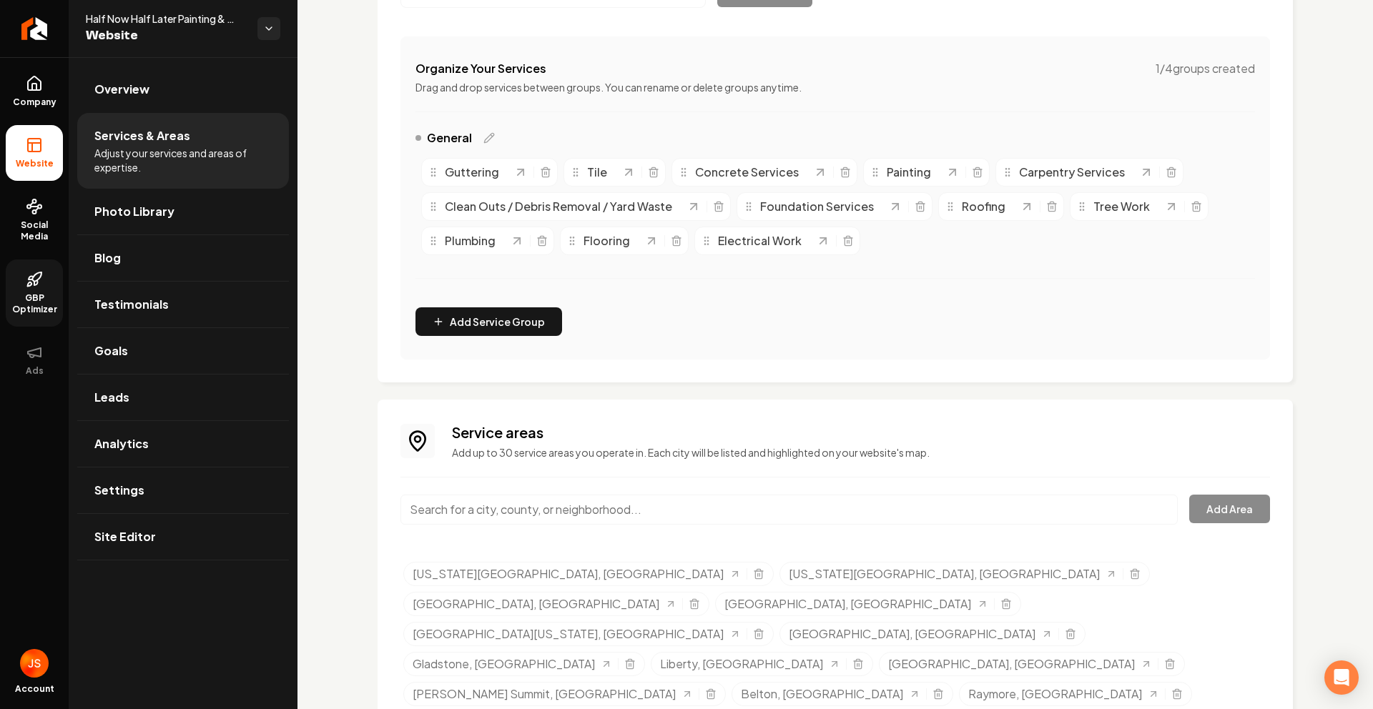
click at [736, 498] on input "Main content area" at bounding box center [789, 510] width 777 height 30
paste input "Lenexa Ks"
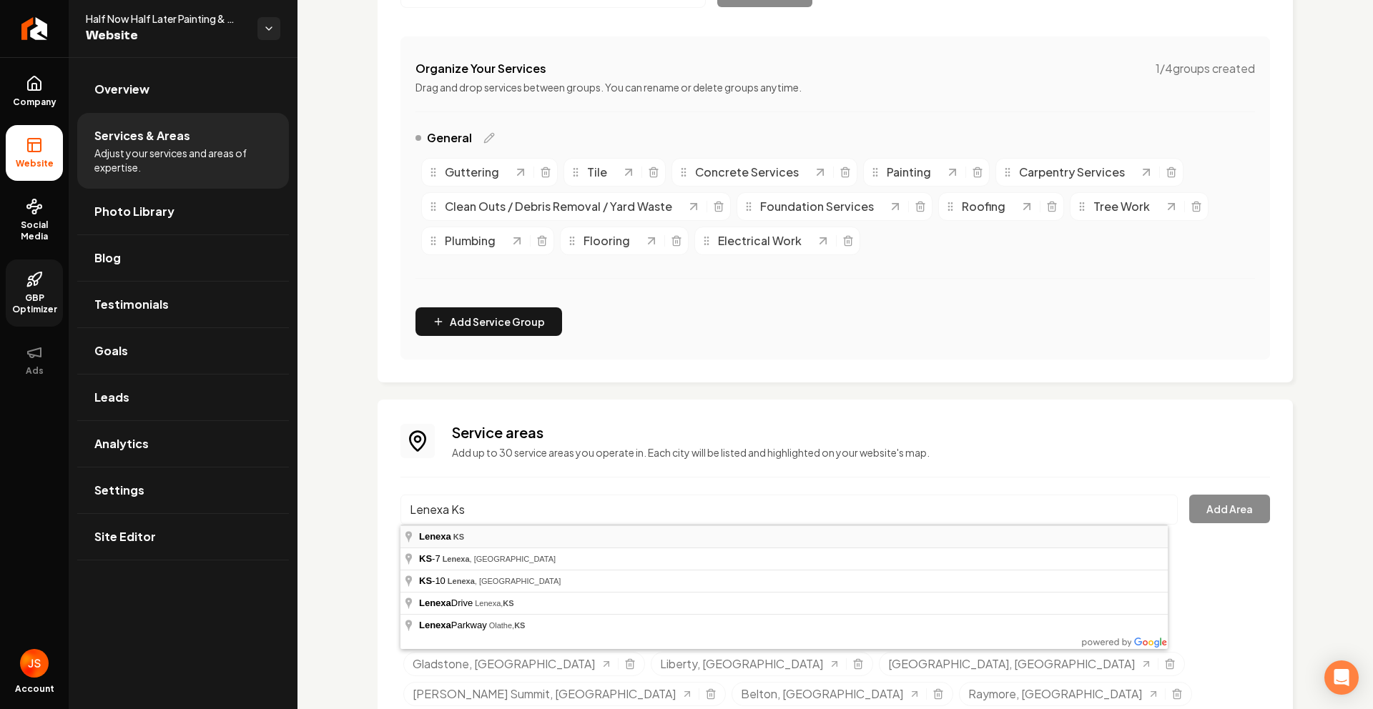
type input "Lenexa, [GEOGRAPHIC_DATA]"
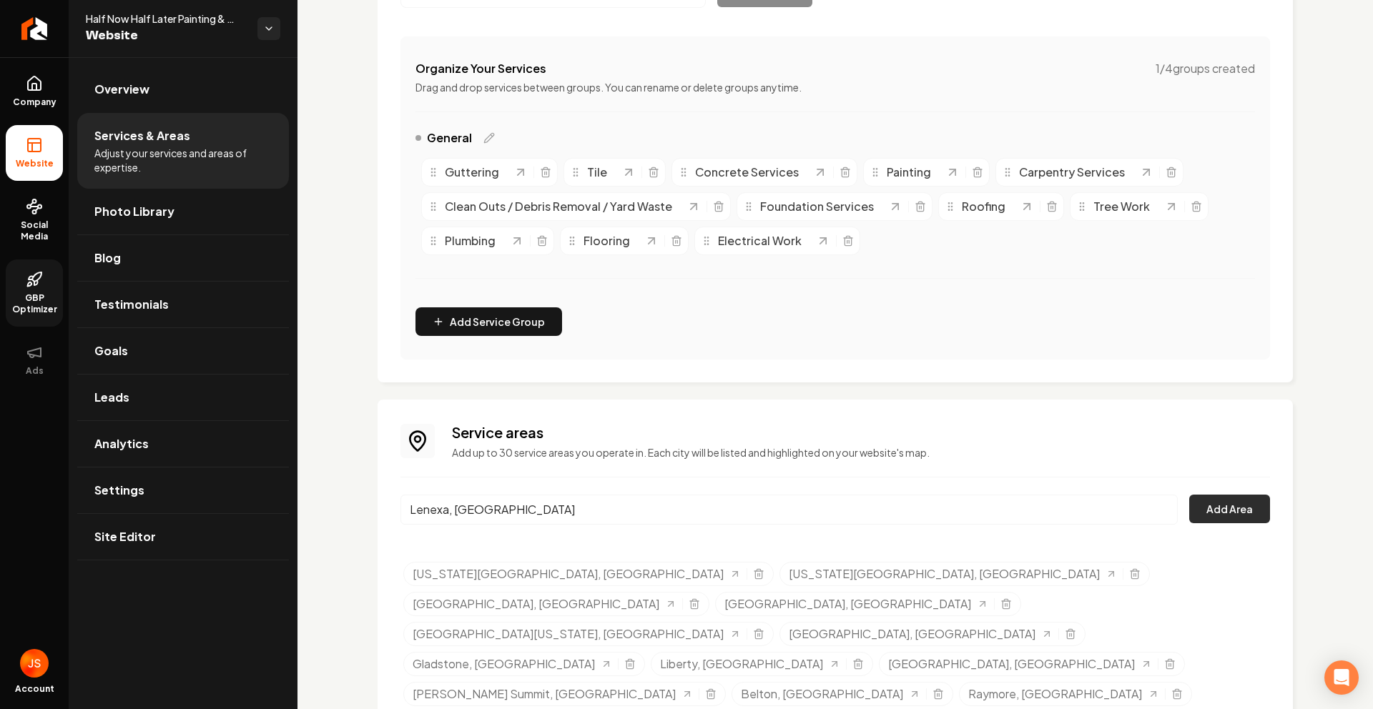
click at [1198, 516] on button "Add Area" at bounding box center [1229, 509] width 81 height 29
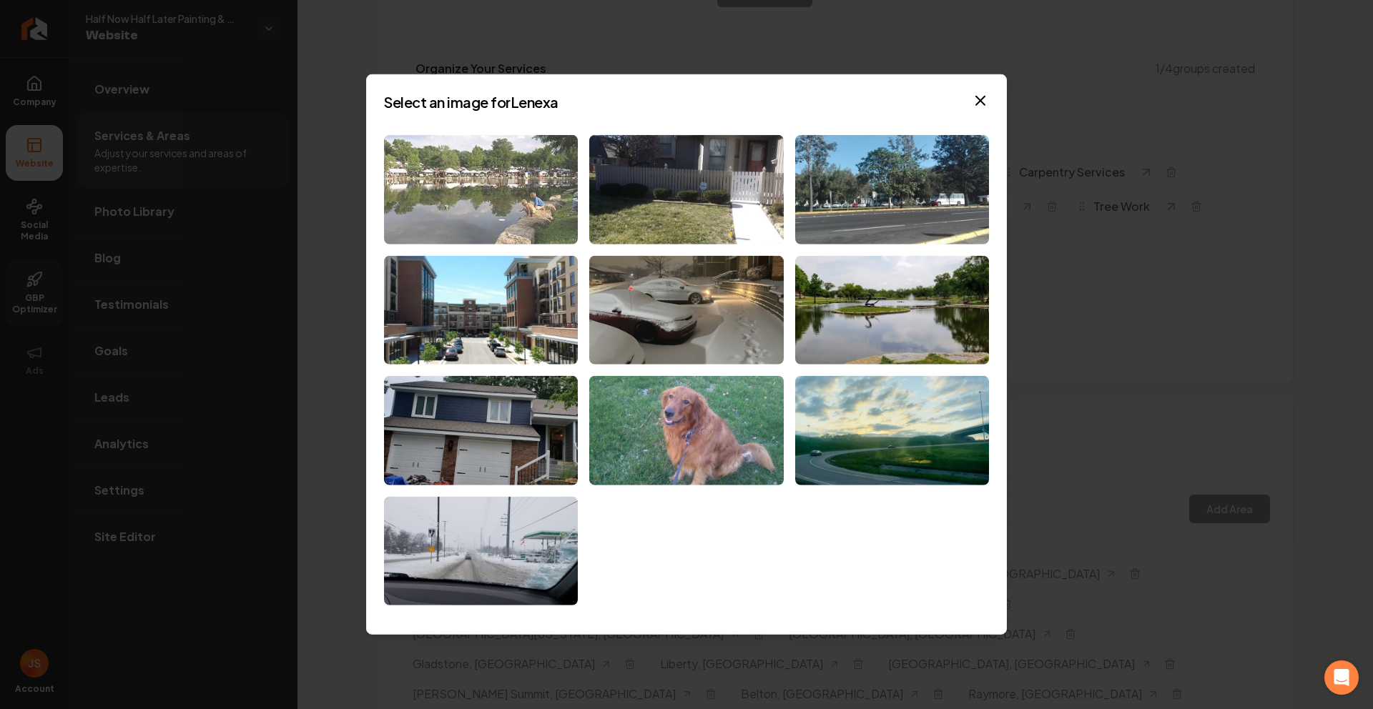
click at [531, 189] on img at bounding box center [481, 189] width 194 height 109
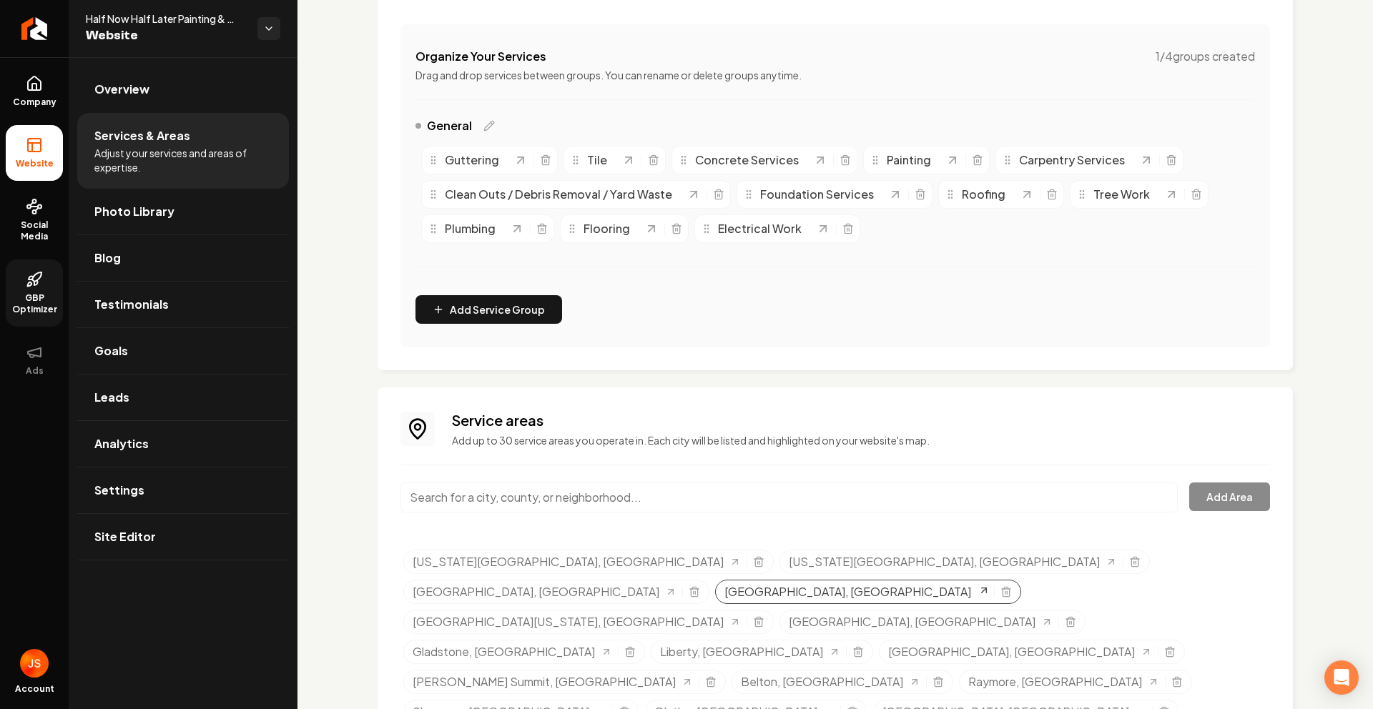
scroll to position [273, 0]
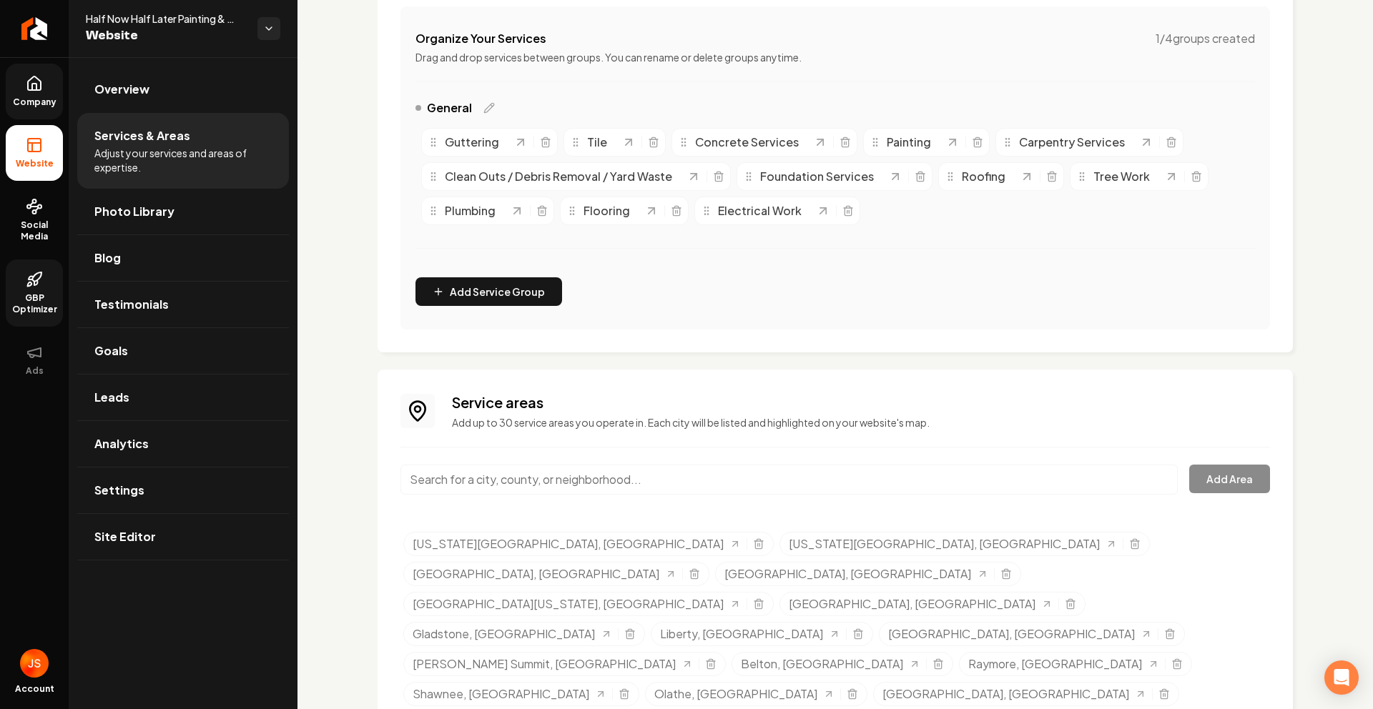
click at [36, 97] on span "Company" at bounding box center [34, 102] width 55 height 11
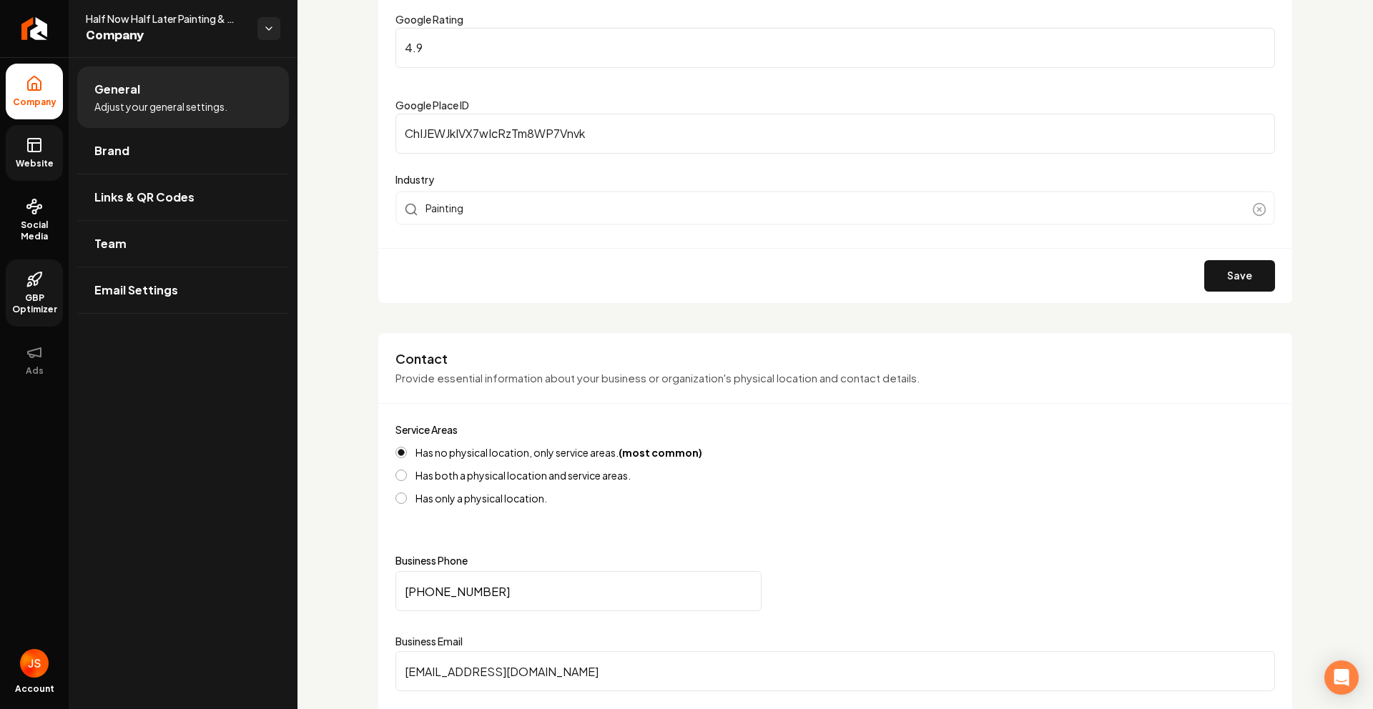
click at [35, 295] on span "GBP Optimizer" at bounding box center [34, 304] width 57 height 23
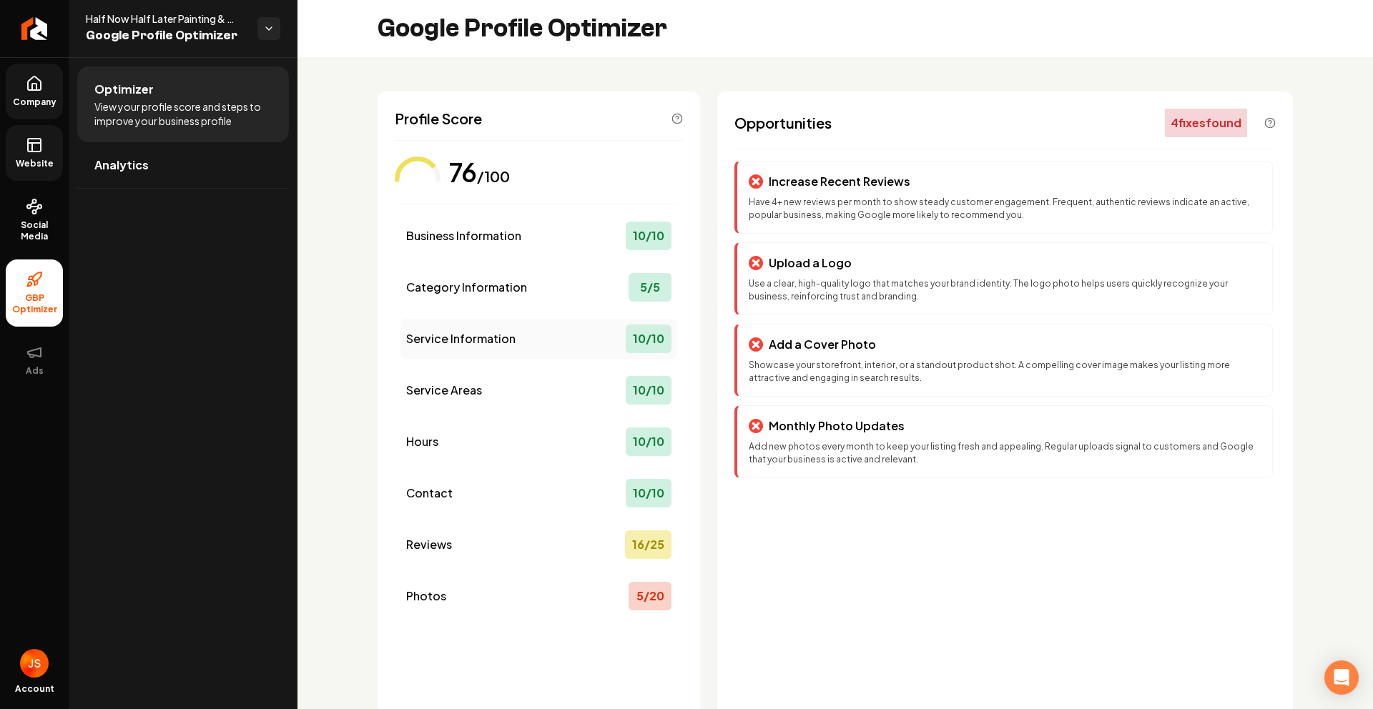
click at [494, 329] on div "Service Information 10 / 10" at bounding box center [539, 339] width 277 height 40
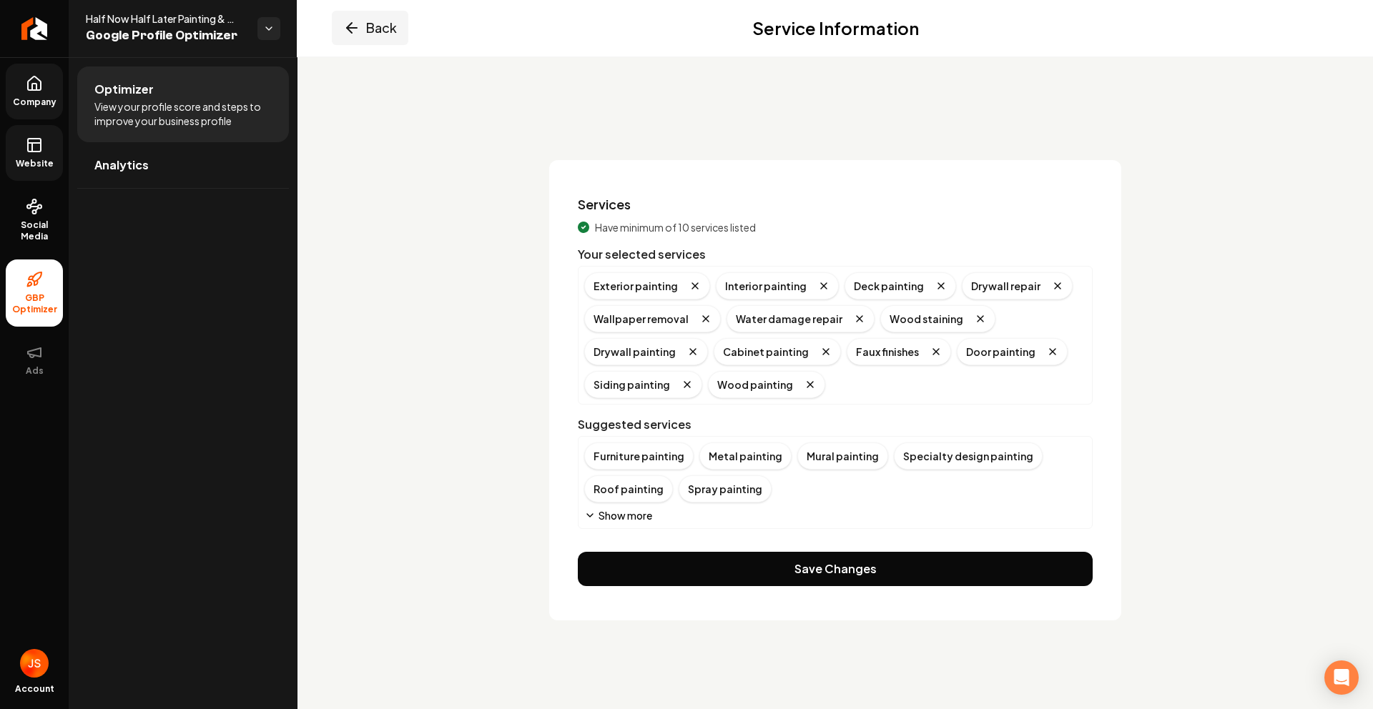
click at [373, 37] on button "Back" at bounding box center [370, 28] width 77 height 34
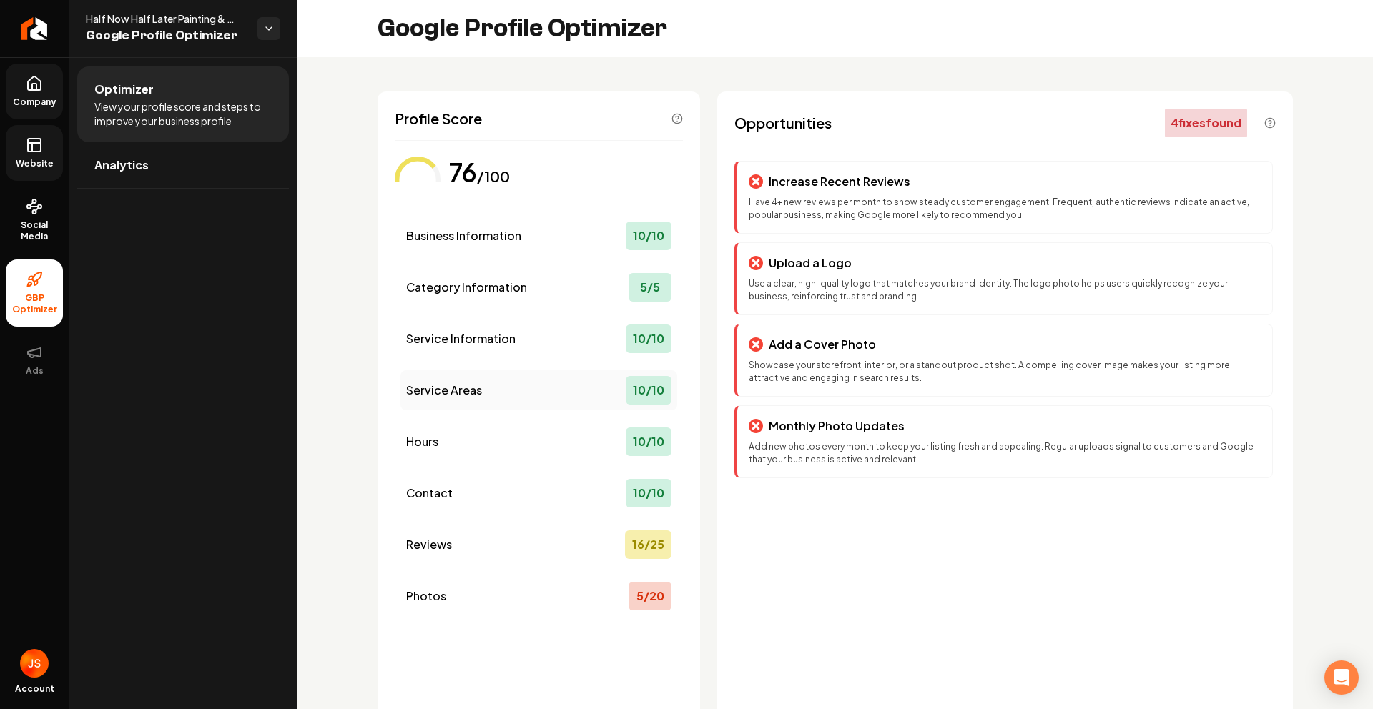
click at [453, 391] on span "Service Areas" at bounding box center [444, 390] width 76 height 17
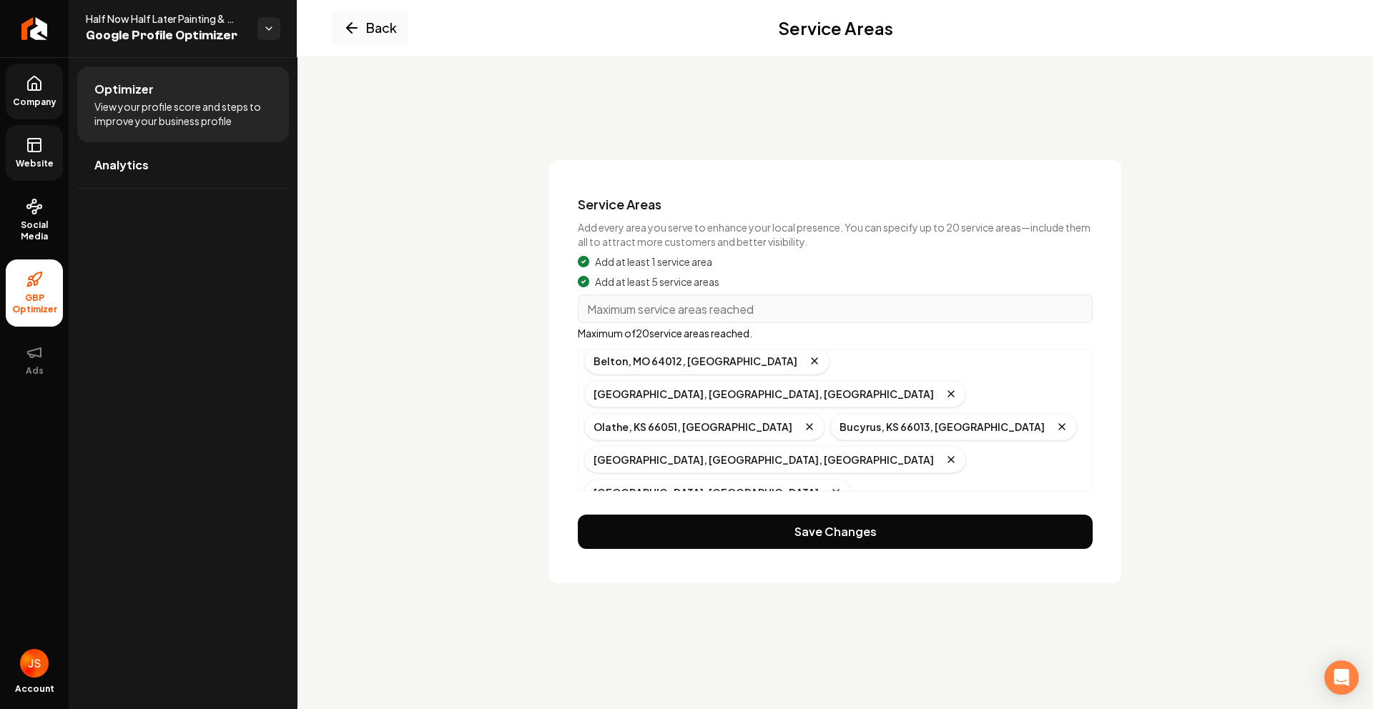
scroll to position [160, 0]
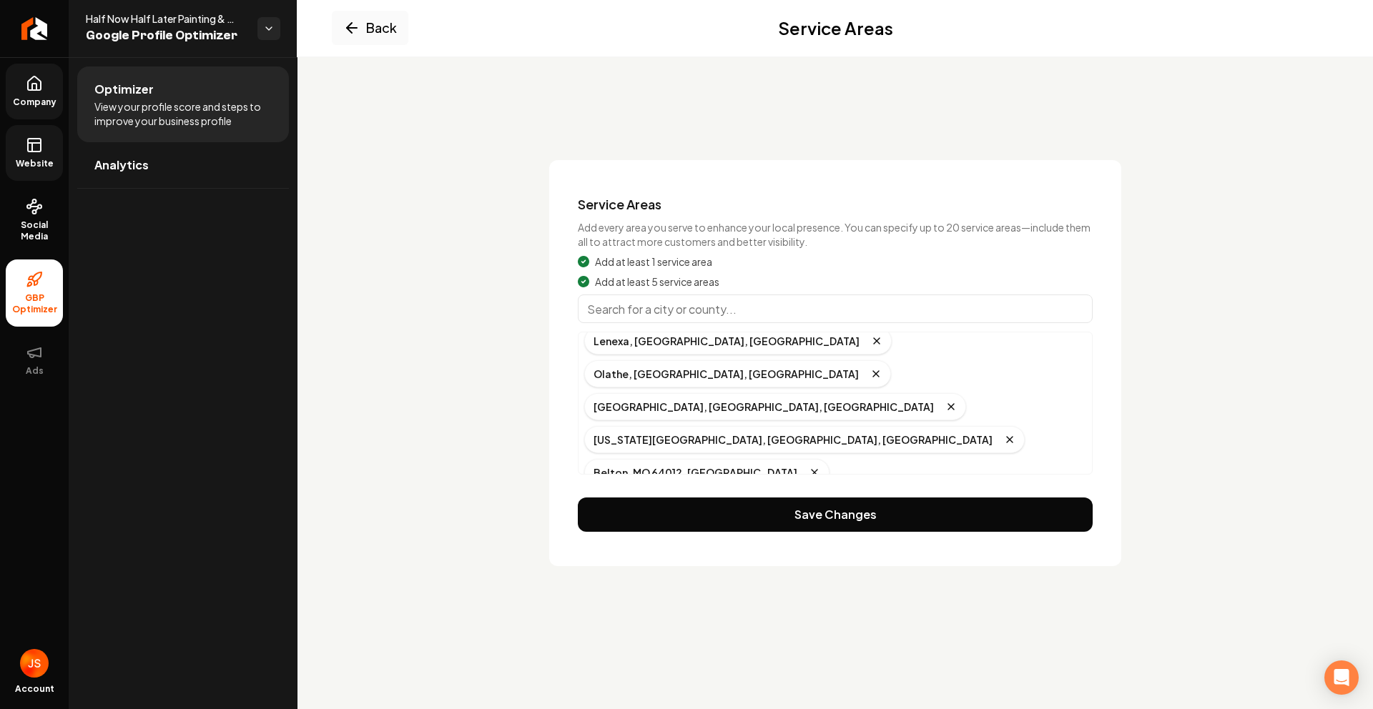
scroll to position [0, 0]
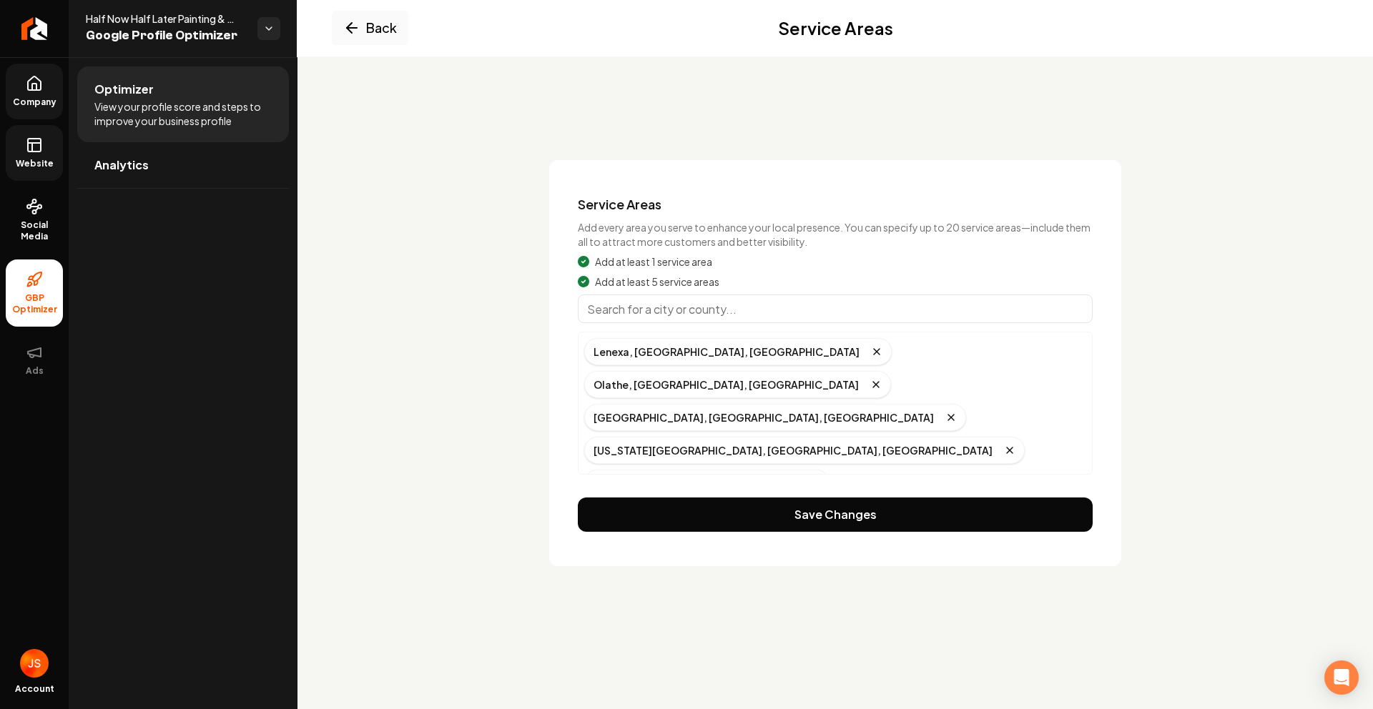
drag, startPoint x: 727, startPoint y: 291, endPoint x: 714, endPoint y: 306, distance: 19.8
click at [724, 295] on div "Add at least 1 service area Add at least 5 service areas [GEOGRAPHIC_DATA], [GE…" at bounding box center [835, 365] width 515 height 220
click at [709, 311] on input "Main content area" at bounding box center [835, 309] width 515 height 29
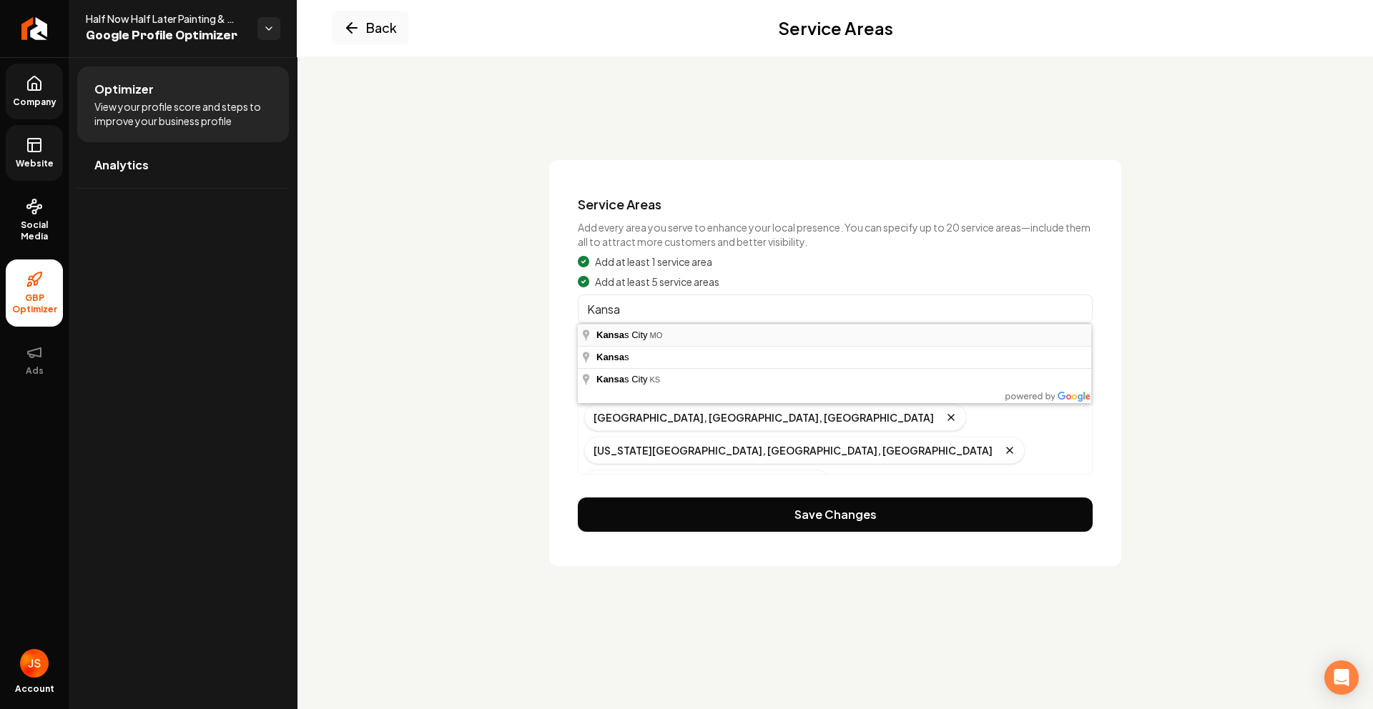
type input "[US_STATE][GEOGRAPHIC_DATA], [GEOGRAPHIC_DATA]"
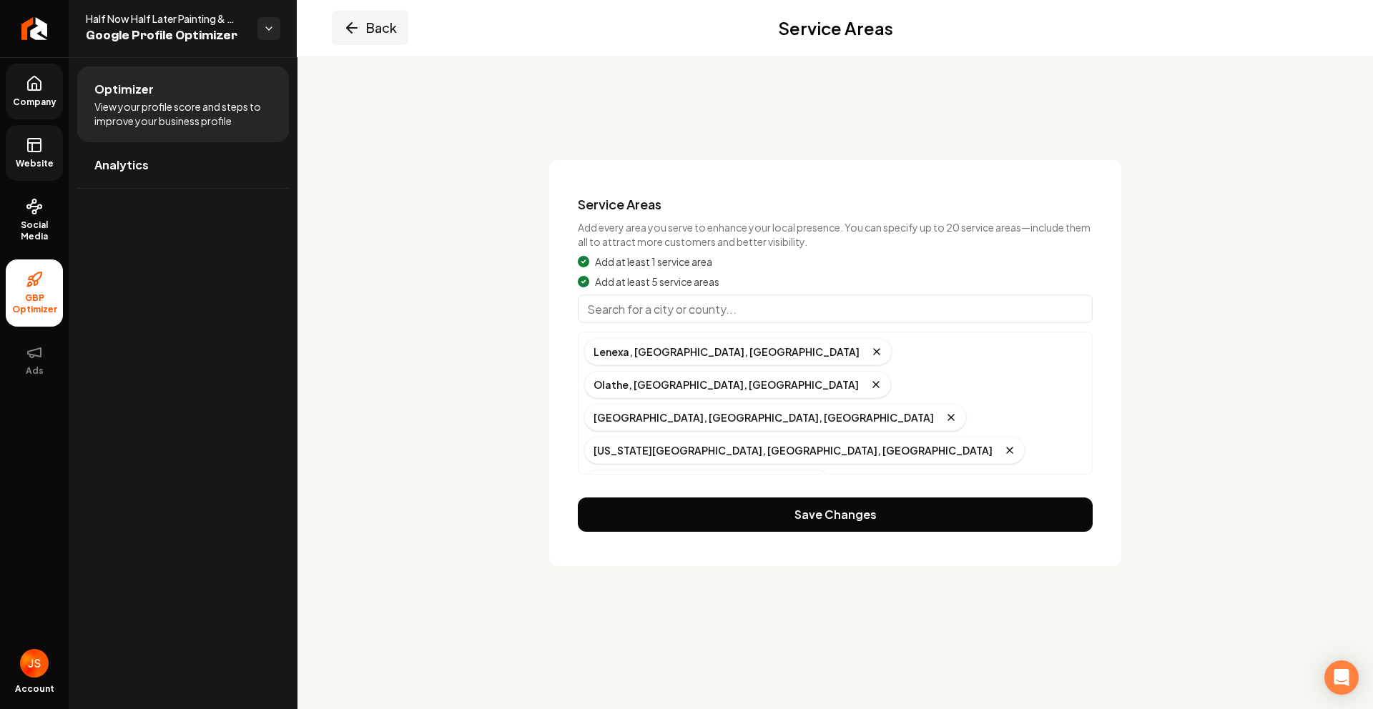
click at [382, 21] on button "Back" at bounding box center [370, 28] width 77 height 34
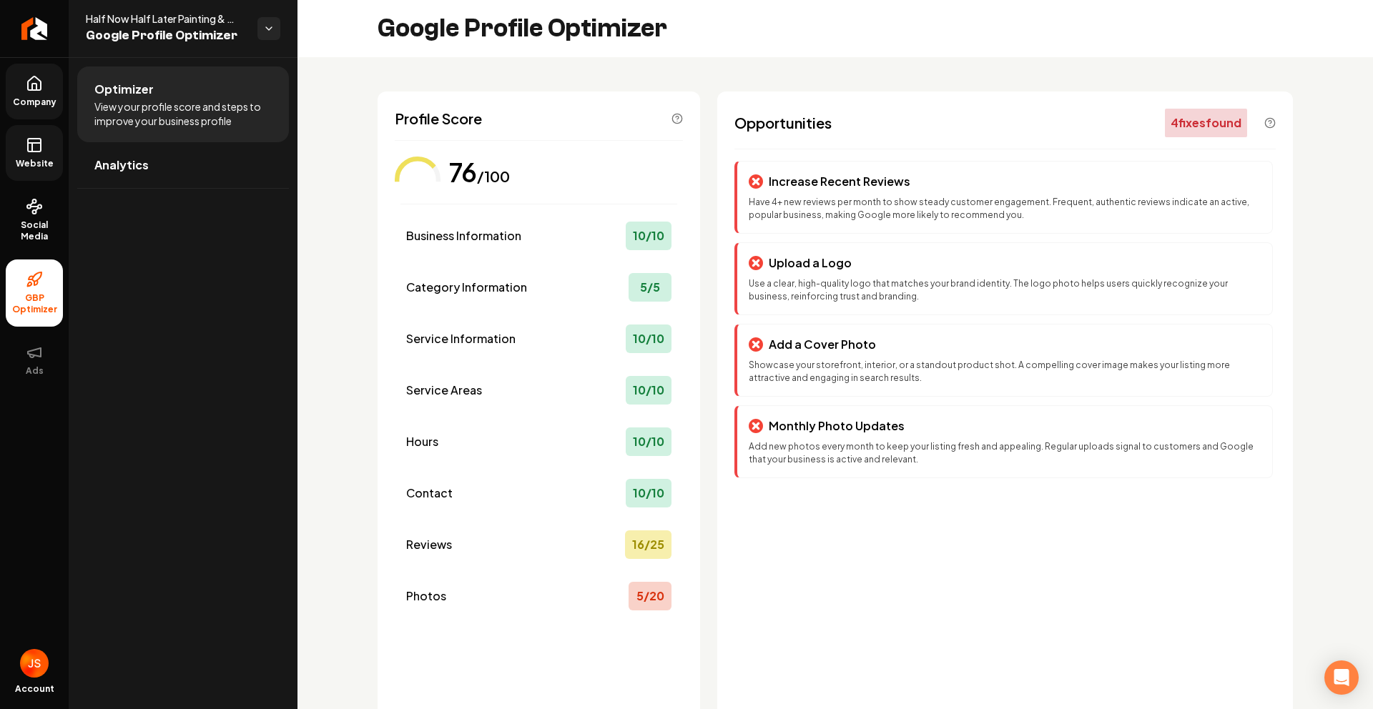
click at [41, 176] on link "Website" at bounding box center [34, 153] width 57 height 56
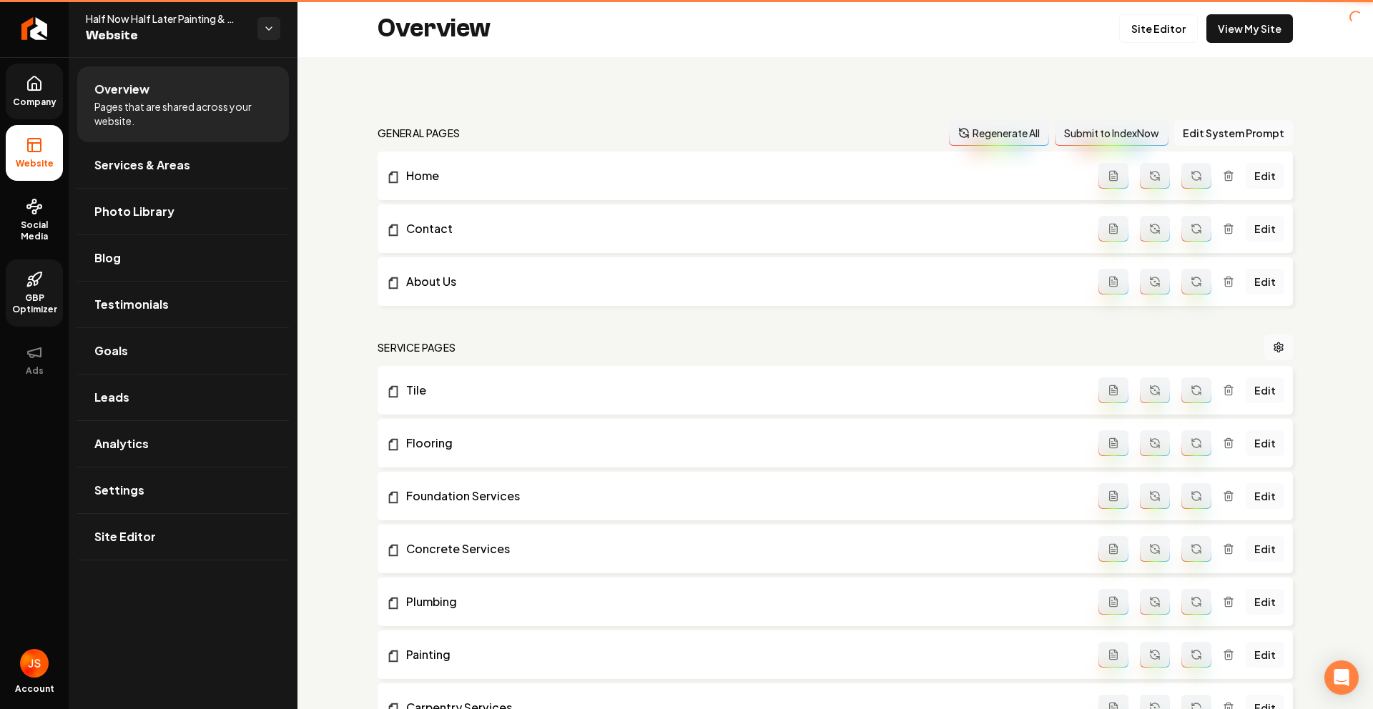
click at [49, 156] on li "Website" at bounding box center [34, 153] width 57 height 56
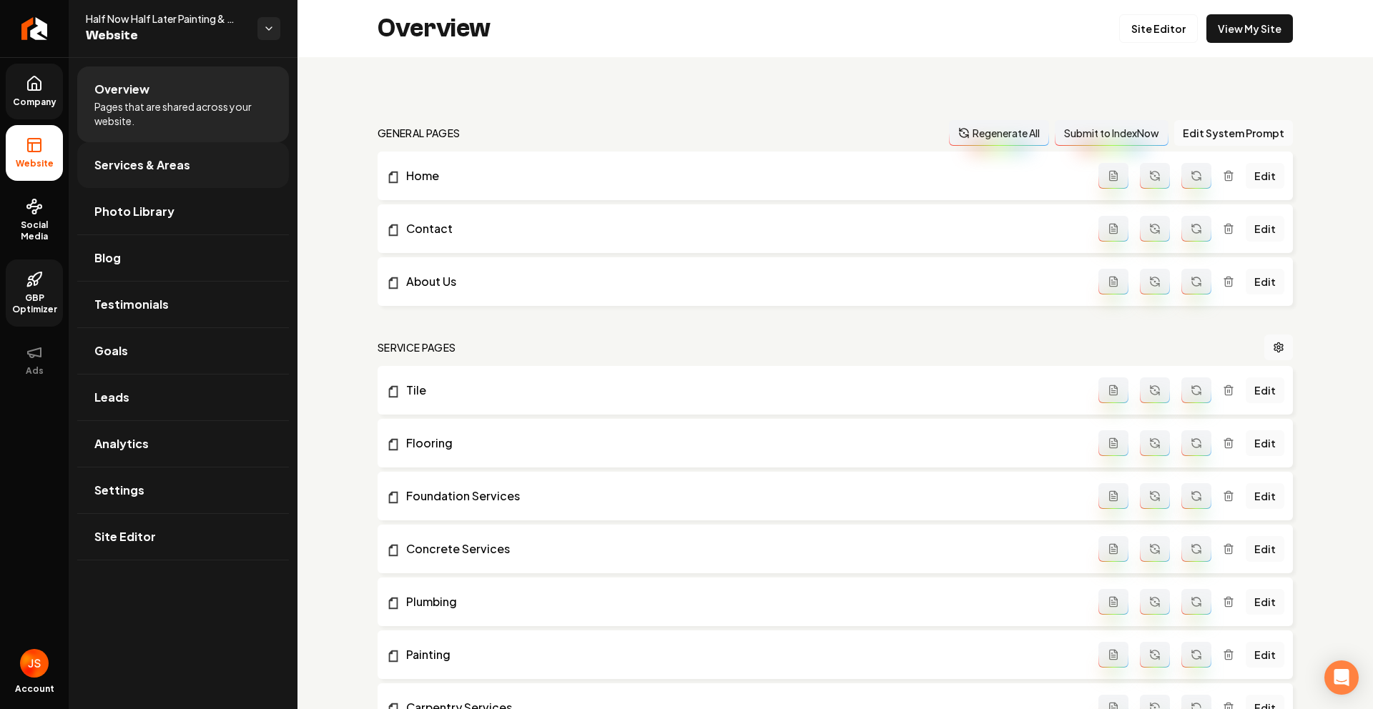
click at [137, 174] on link "Services & Areas" at bounding box center [183, 165] width 212 height 46
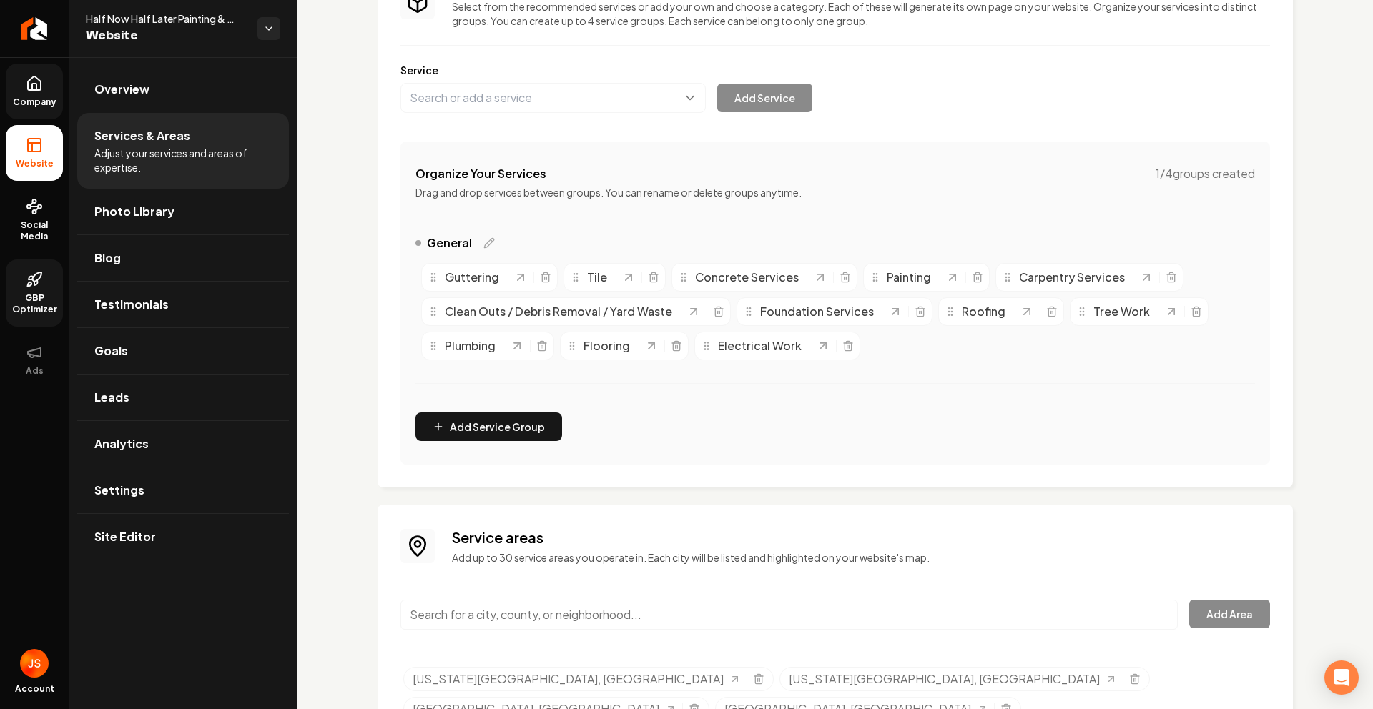
scroll to position [273, 0]
